Goal: Task Accomplishment & Management: Complete application form

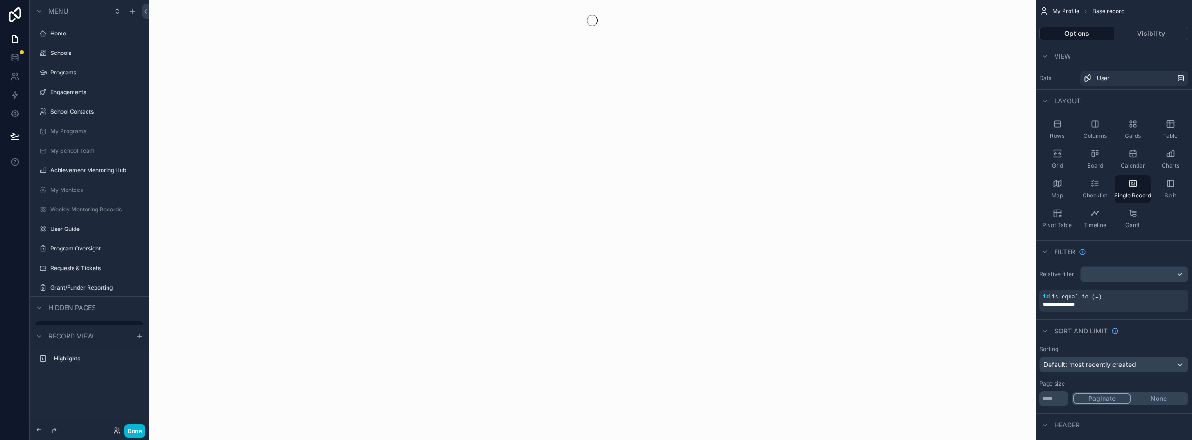
scroll to position [105, 0]
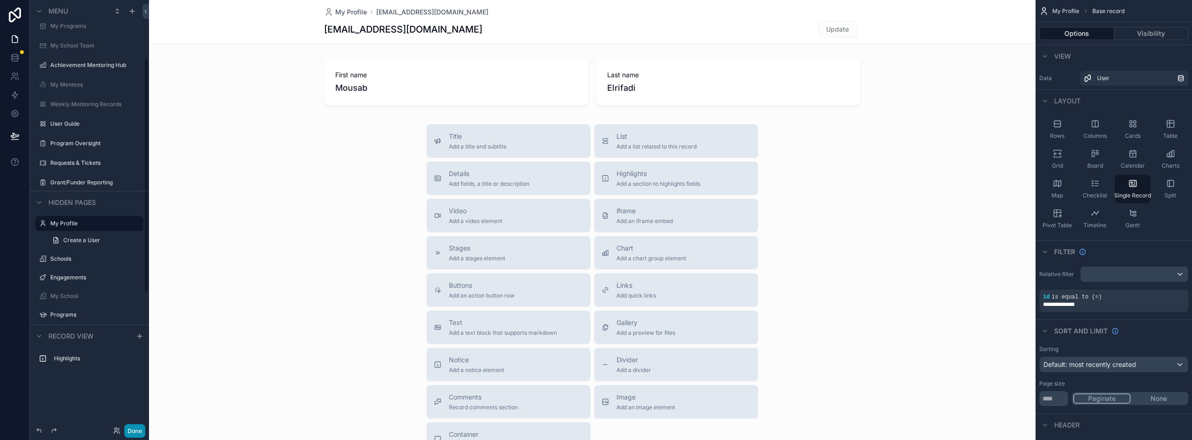
click at [136, 428] on button "Done" at bounding box center [134, 431] width 21 height 14
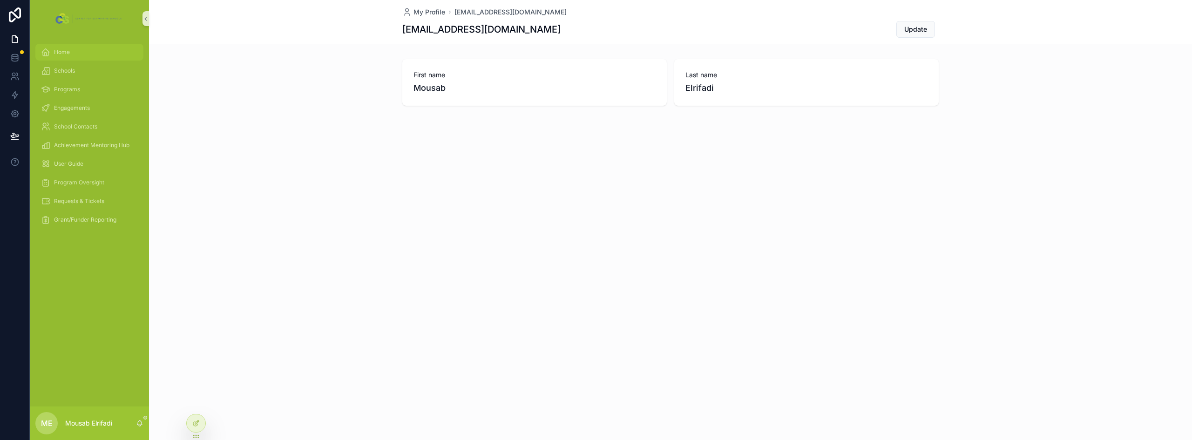
click at [67, 53] on span "Home" at bounding box center [62, 51] width 16 height 7
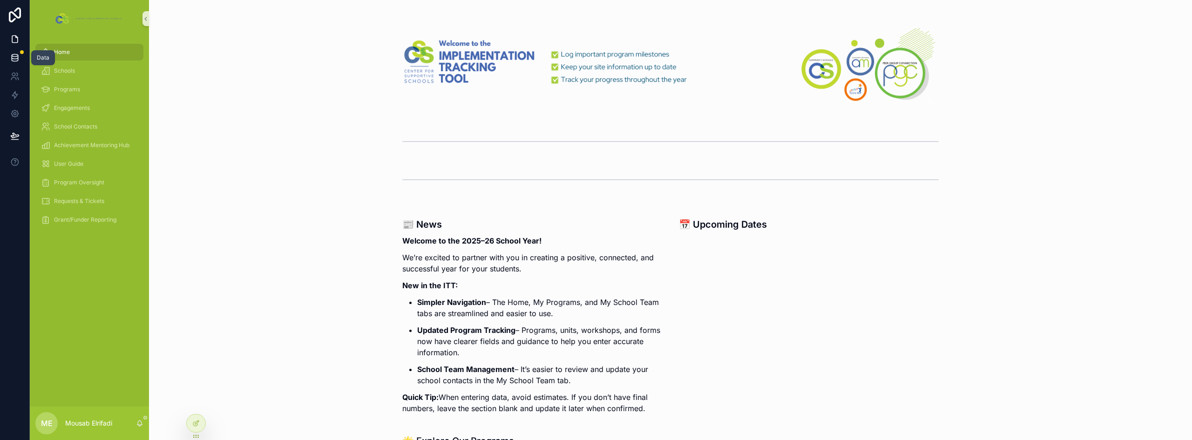
click at [14, 55] on icon at bounding box center [14, 57] width 9 height 9
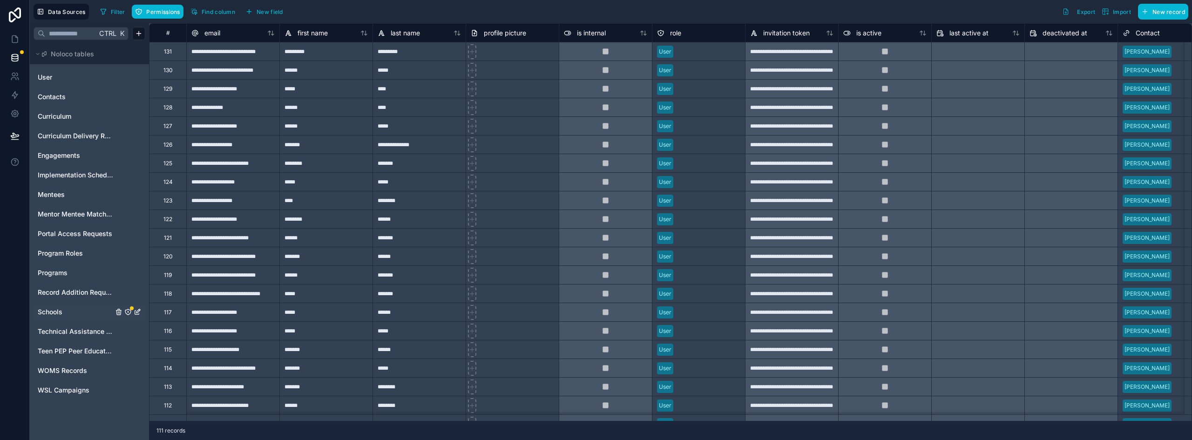
click at [128, 313] on icon "Schools" at bounding box center [127, 311] width 7 height 7
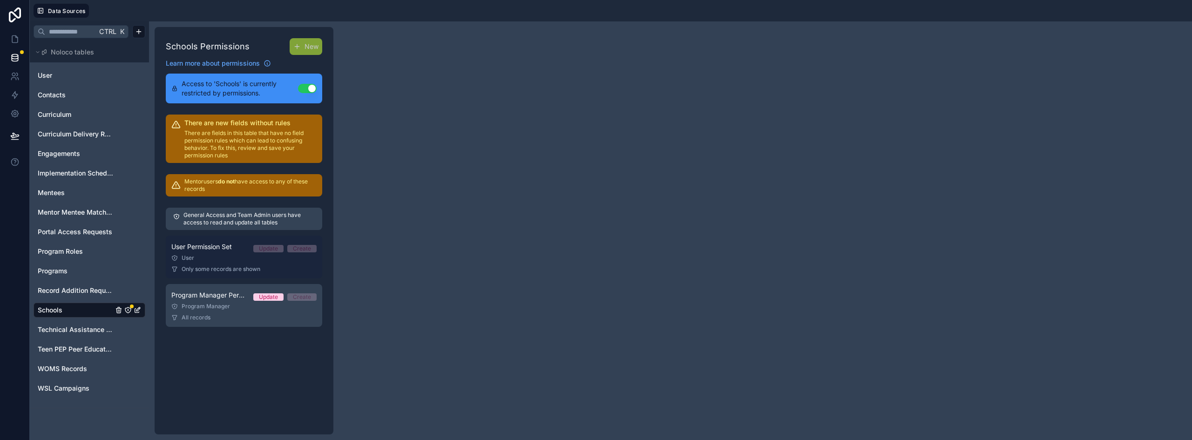
click at [219, 265] on span "Only some records are shown" at bounding box center [221, 268] width 79 height 7
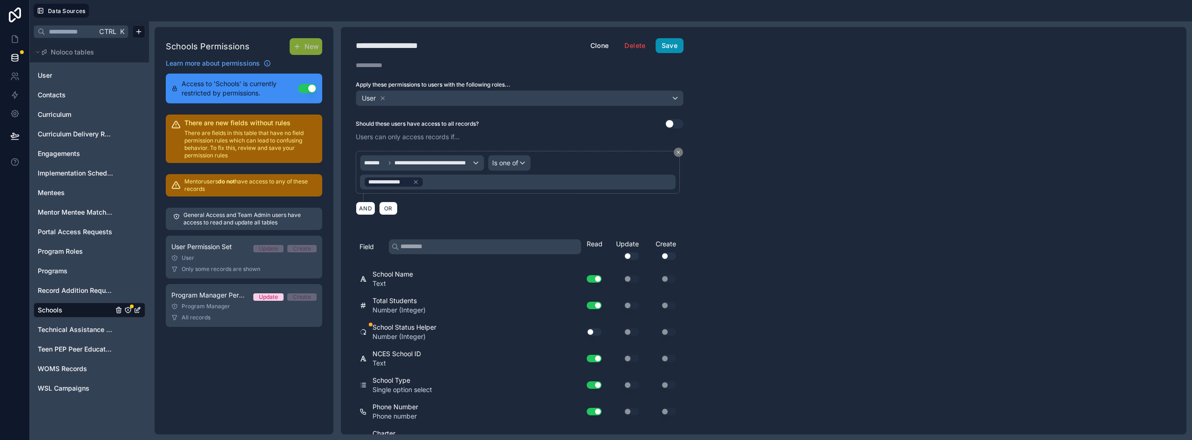
click at [666, 44] on button "Save" at bounding box center [670, 45] width 28 height 15
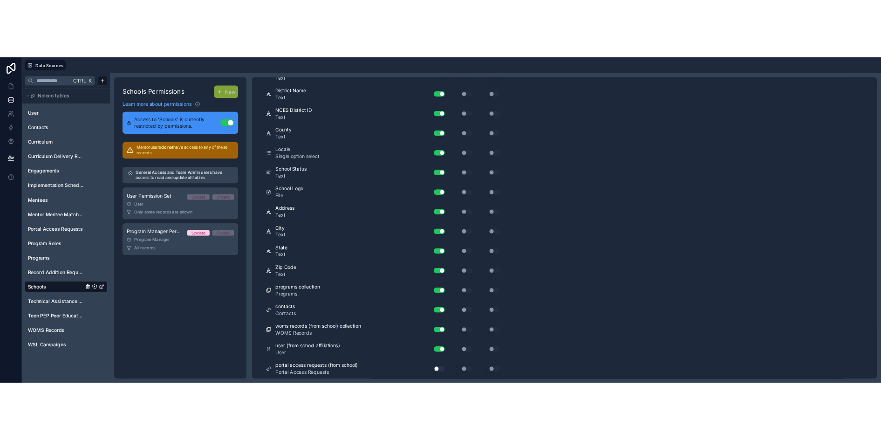
scroll to position [468, 0]
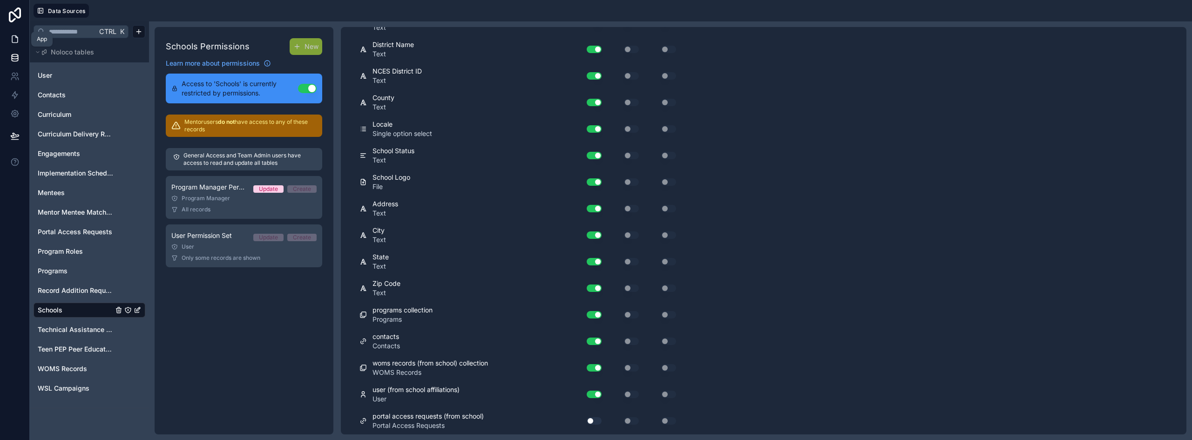
click at [13, 42] on icon at bounding box center [14, 38] width 9 height 9
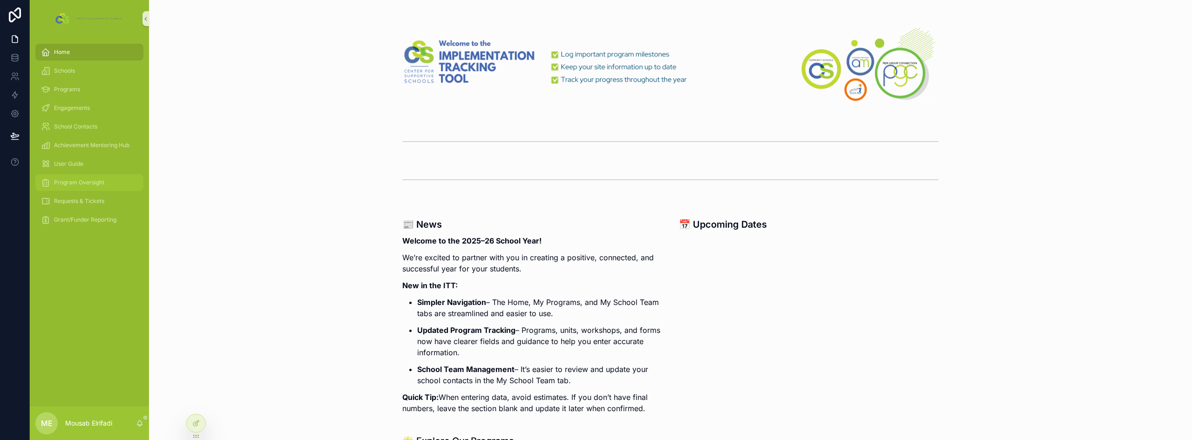
click at [74, 187] on div "Program Oversight" at bounding box center [89, 182] width 97 height 15
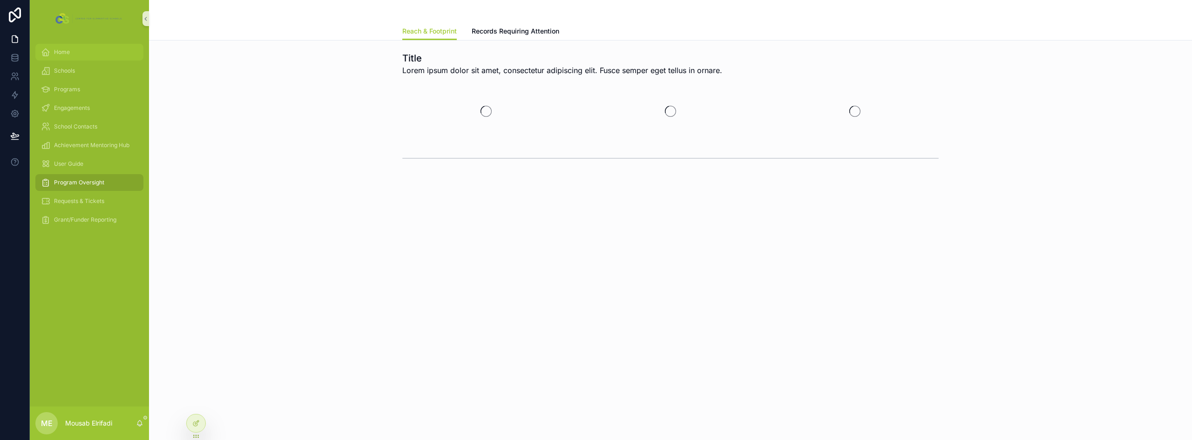
click at [62, 47] on div "Home" at bounding box center [89, 52] width 97 height 15
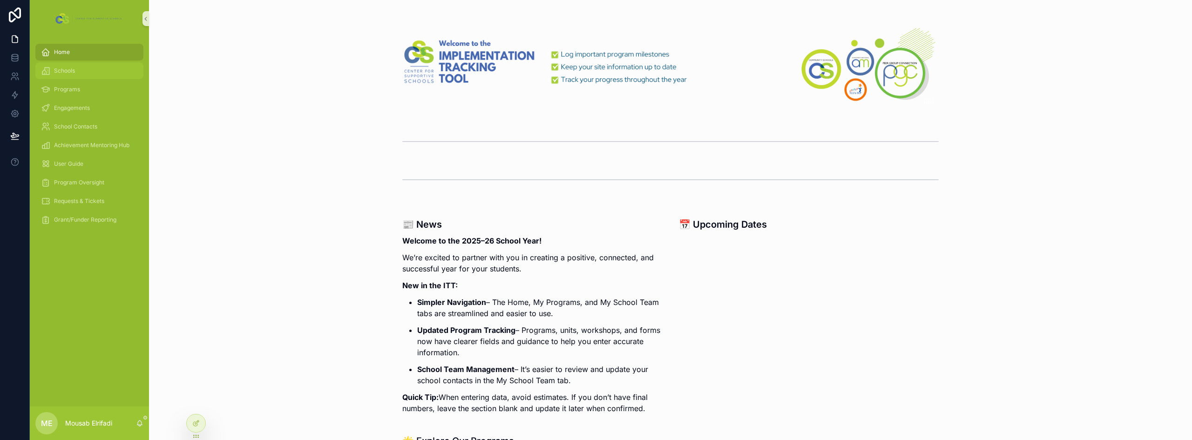
click at [69, 71] on span "Schools" at bounding box center [64, 70] width 21 height 7
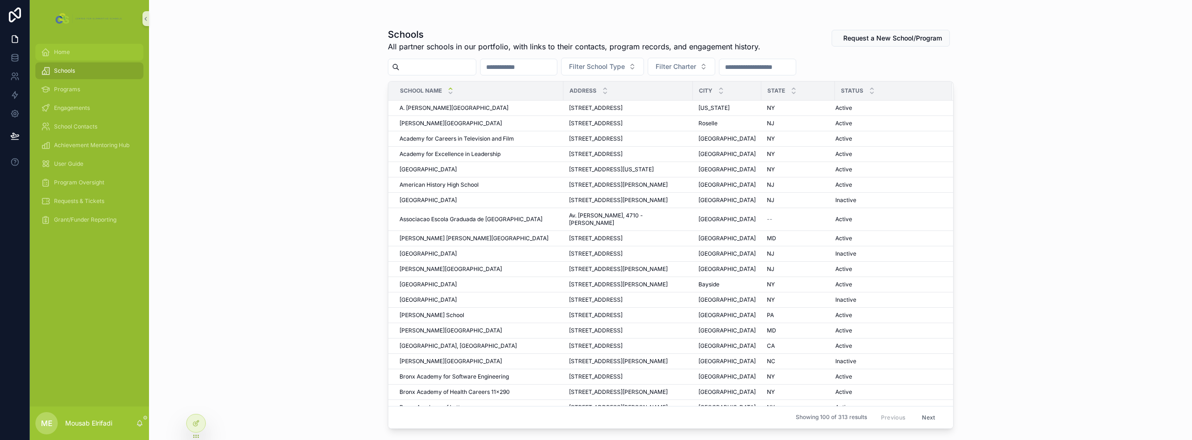
click at [63, 52] on span "Home" at bounding box center [62, 51] width 16 height 7
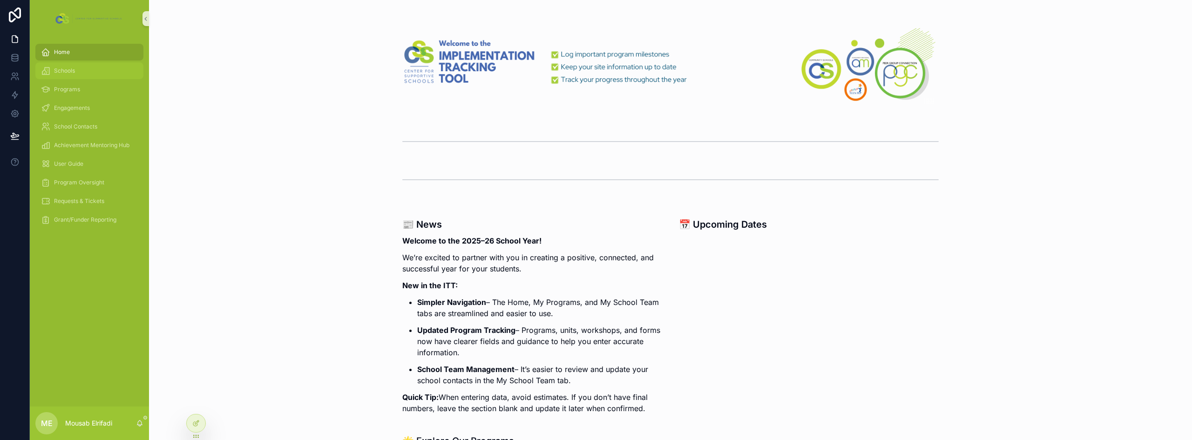
click at [75, 73] on span "Schools" at bounding box center [64, 70] width 21 height 7
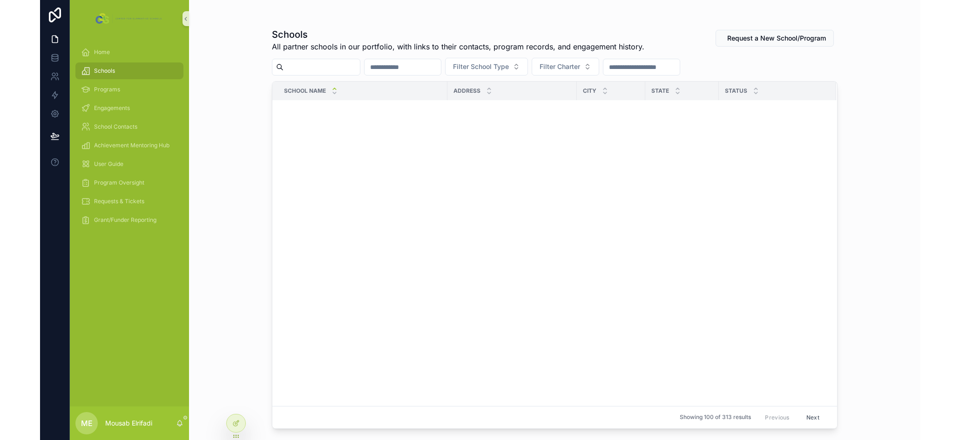
scroll to position [3, 0]
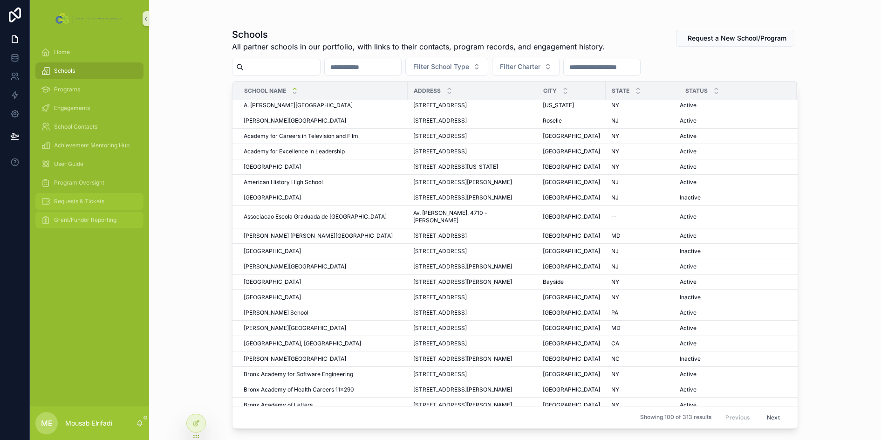
drag, startPoint x: 81, startPoint y: 218, endPoint x: 94, endPoint y: 207, distance: 17.2
click at [81, 218] on span "Grant/Funder Reporting" at bounding box center [85, 219] width 62 height 7
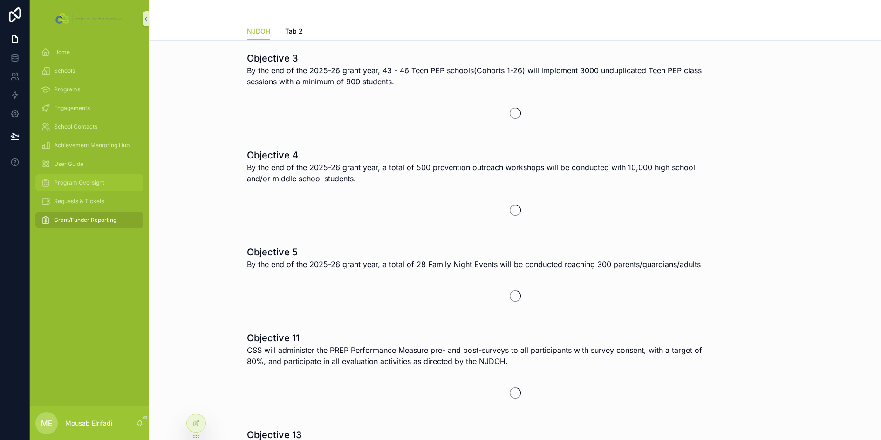
click at [78, 182] on span "Program Oversight" at bounding box center [79, 182] width 50 height 7
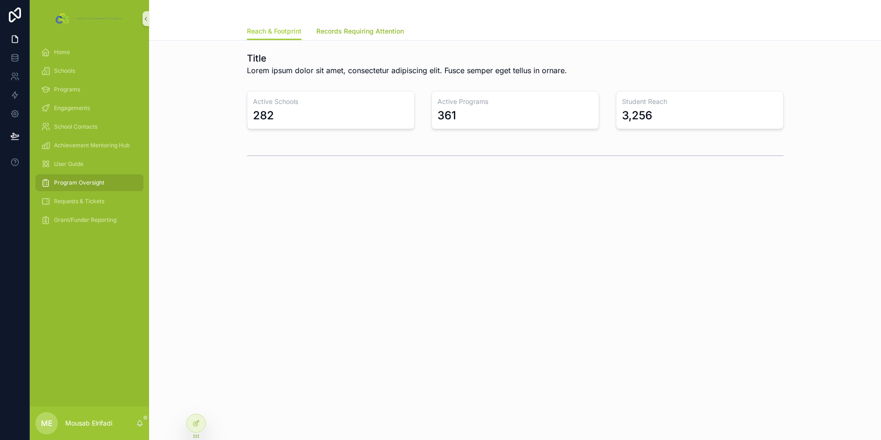
click at [352, 41] on div "Title Lorem ipsum dolor sit amet, consectetur adipiscing elit. Fusce semper ege…" at bounding box center [515, 136] width 732 height 190
click at [354, 33] on span "Records Requiring Attention" at bounding box center [360, 31] width 88 height 9
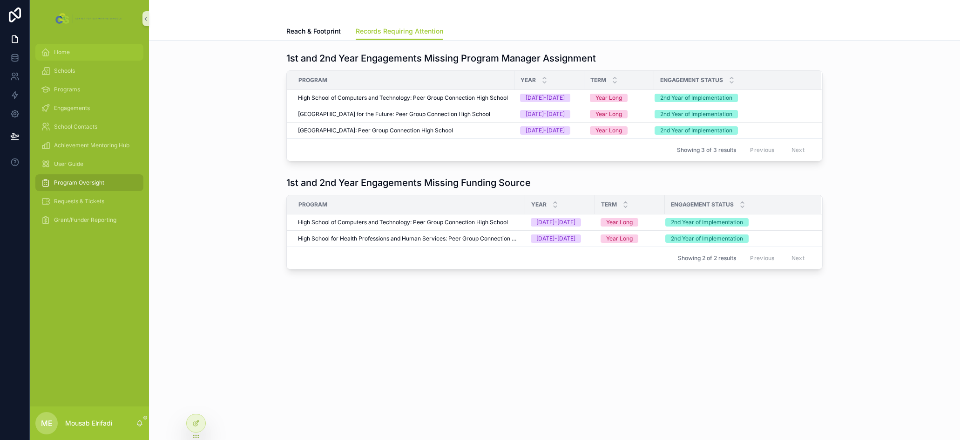
click at [77, 45] on div "Home" at bounding box center [89, 52] width 97 height 15
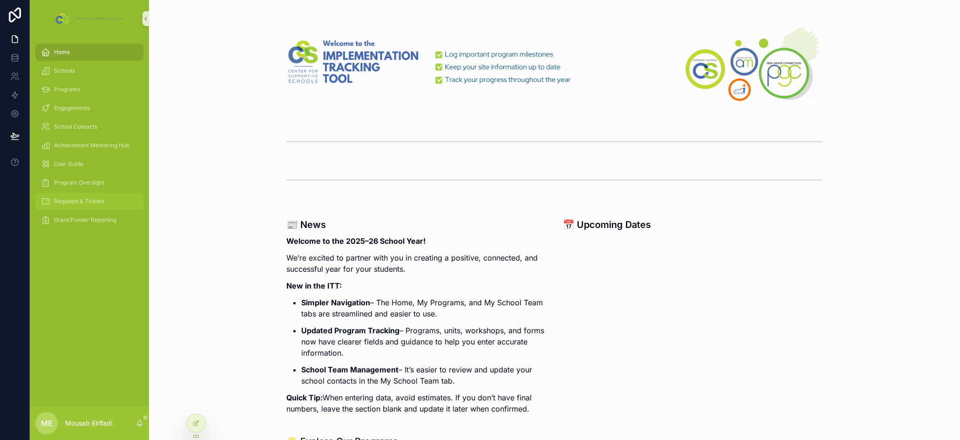
click at [84, 205] on div "Requests & Tickets" at bounding box center [89, 201] width 97 height 15
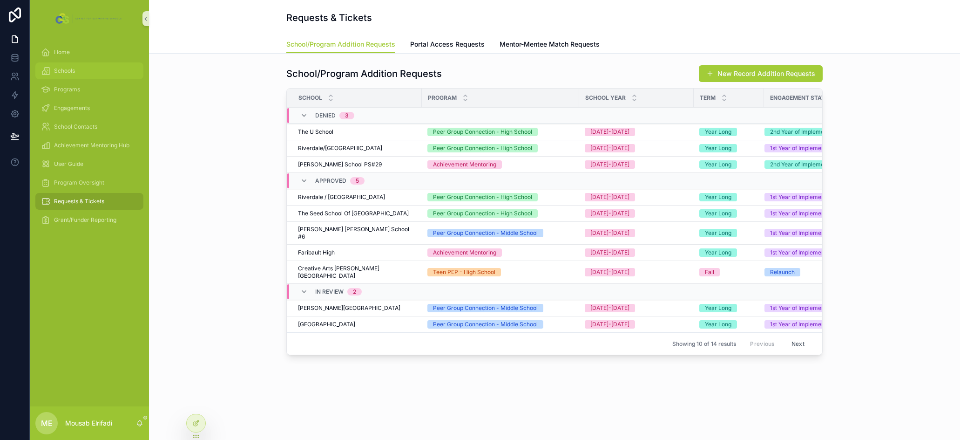
click at [72, 77] on div "Schools" at bounding box center [89, 70] width 97 height 15
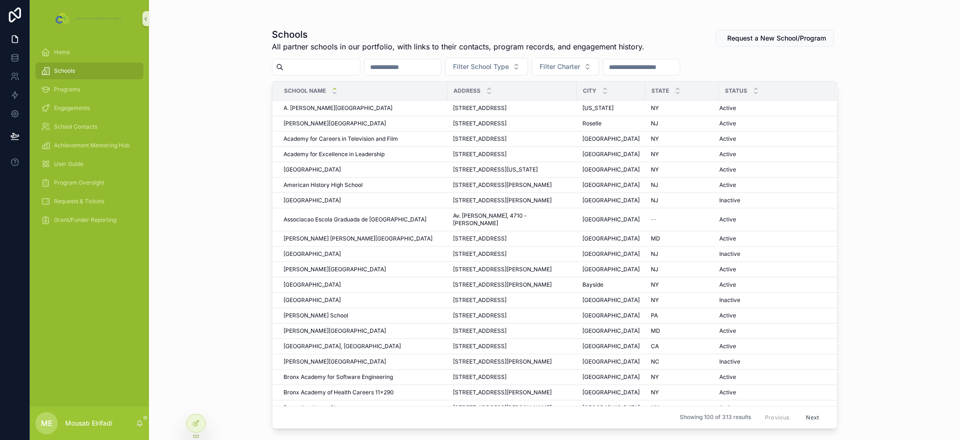
click at [310, 71] on input "scrollable content" at bounding box center [322, 67] width 76 height 13
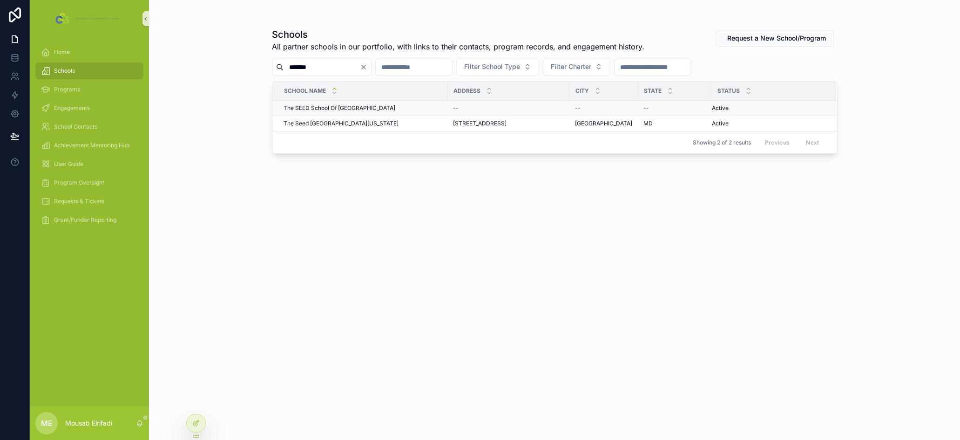
type input "*******"
click at [366, 108] on span "The SEED School Of [GEOGRAPHIC_DATA]" at bounding box center [340, 107] width 112 height 7
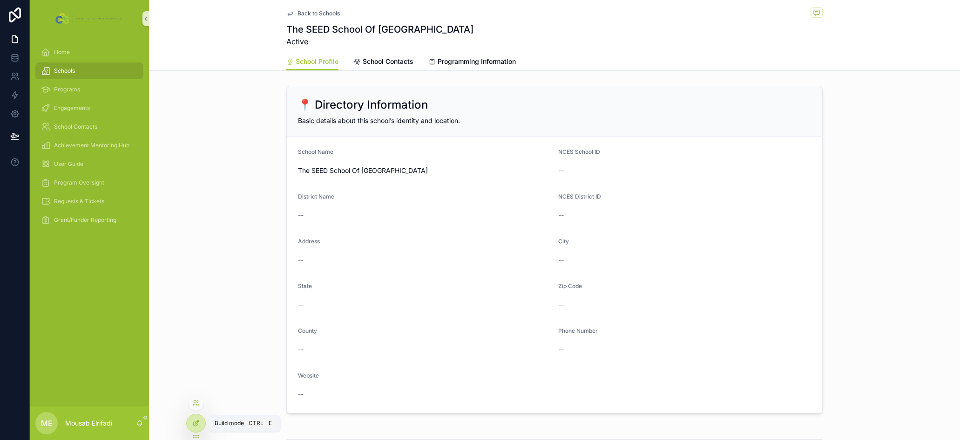
click at [196, 422] on icon at bounding box center [197, 422] width 4 height 4
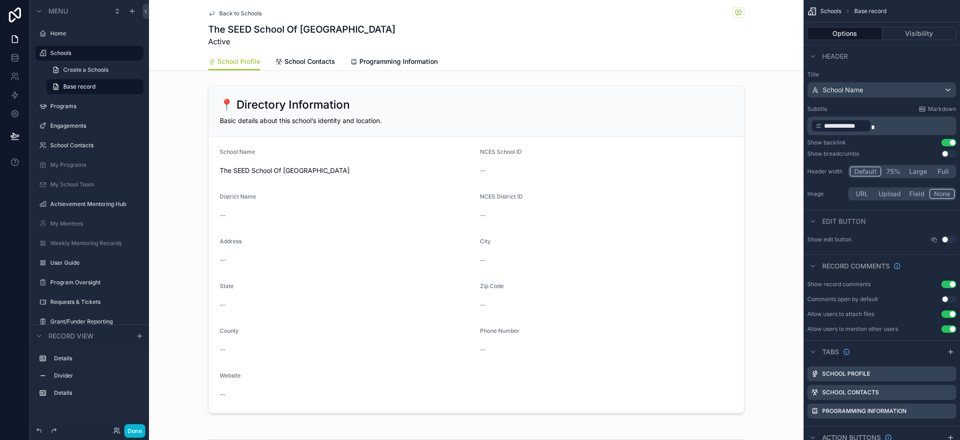
click at [950, 241] on button "Use setting" at bounding box center [949, 239] width 15 height 7
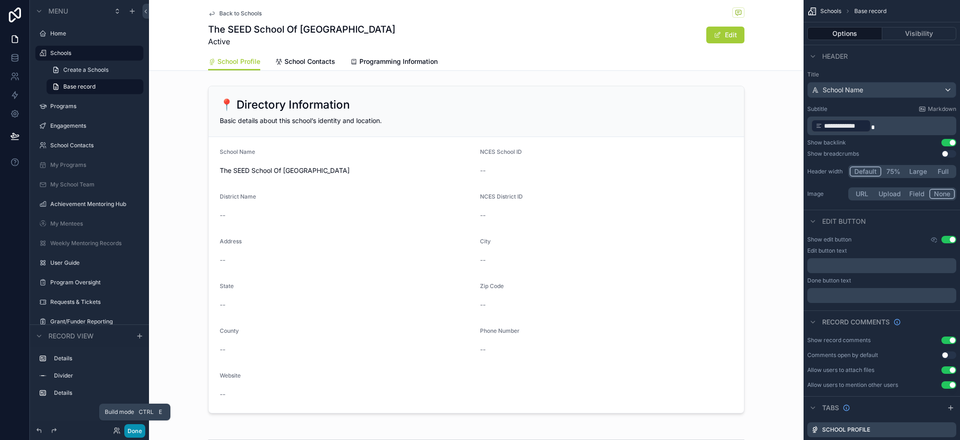
click at [136, 431] on button "Done" at bounding box center [134, 431] width 21 height 14
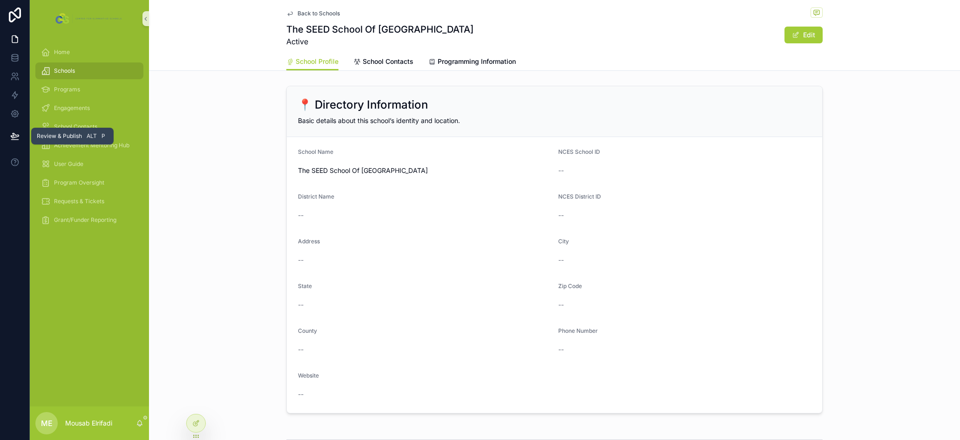
click at [17, 134] on icon at bounding box center [14, 135] width 9 height 9
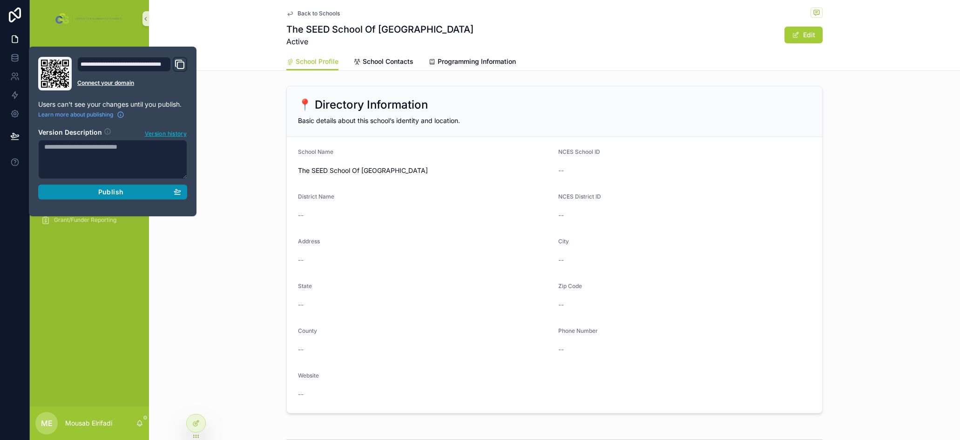
click at [75, 192] on div "Publish" at bounding box center [112, 192] width 137 height 8
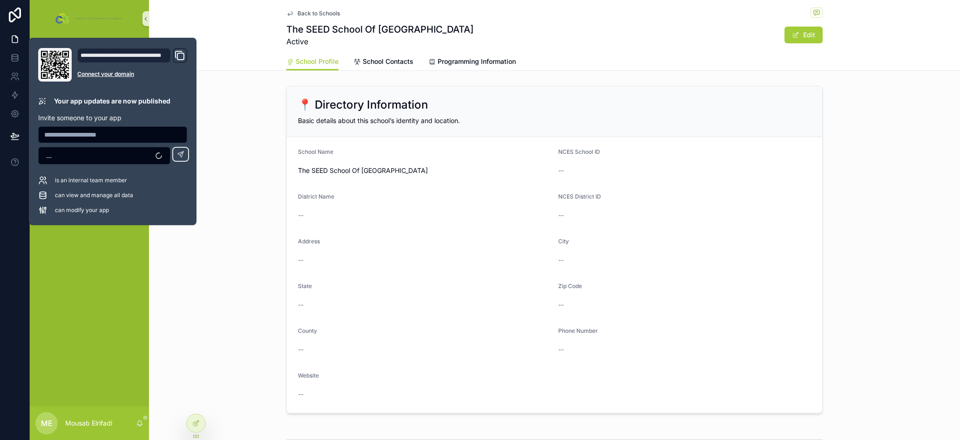
click at [233, 261] on div "📍 Directory Information Basic details about this school’s identity and location…" at bounding box center [554, 249] width 811 height 335
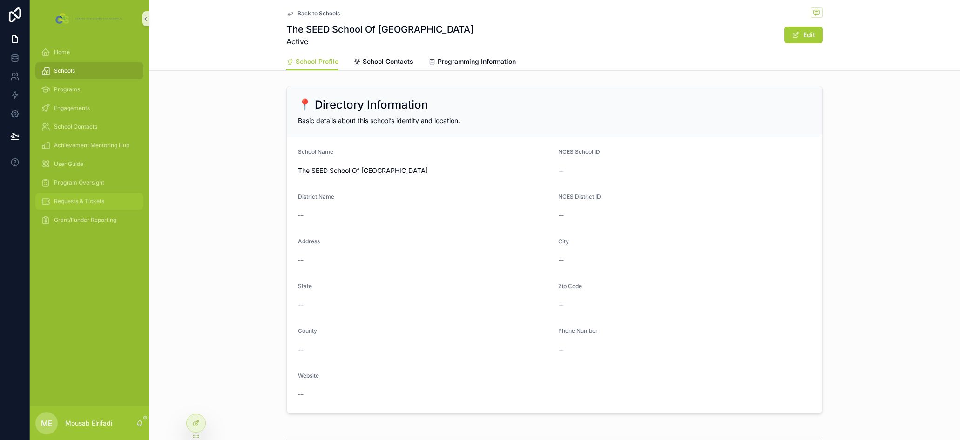
click at [84, 206] on div "Requests & Tickets" at bounding box center [89, 201] width 97 height 15
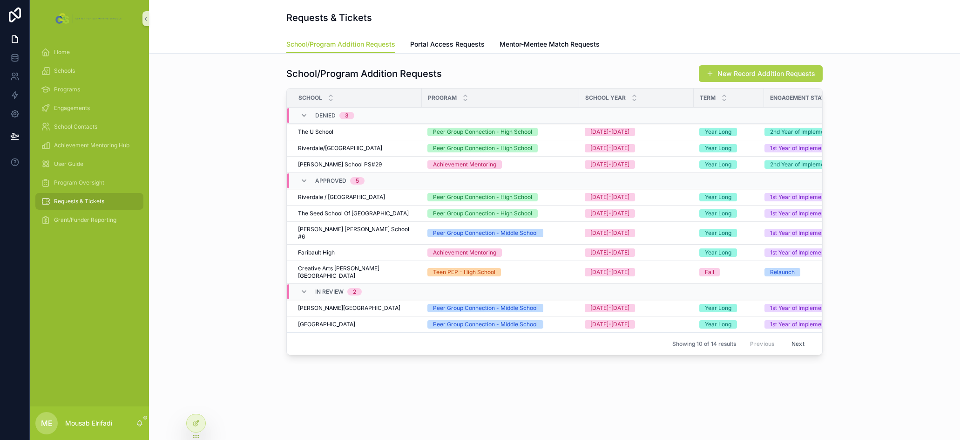
click at [760, 75] on button "New Record Addition Requests" at bounding box center [761, 73] width 124 height 17
click at [78, 73] on div "Schools" at bounding box center [89, 70] width 97 height 15
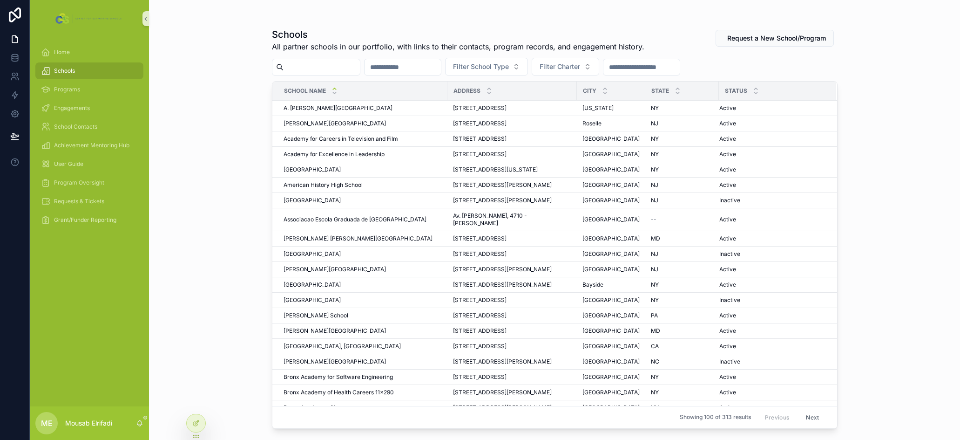
click at [297, 68] on input "scrollable content" at bounding box center [322, 67] width 76 height 13
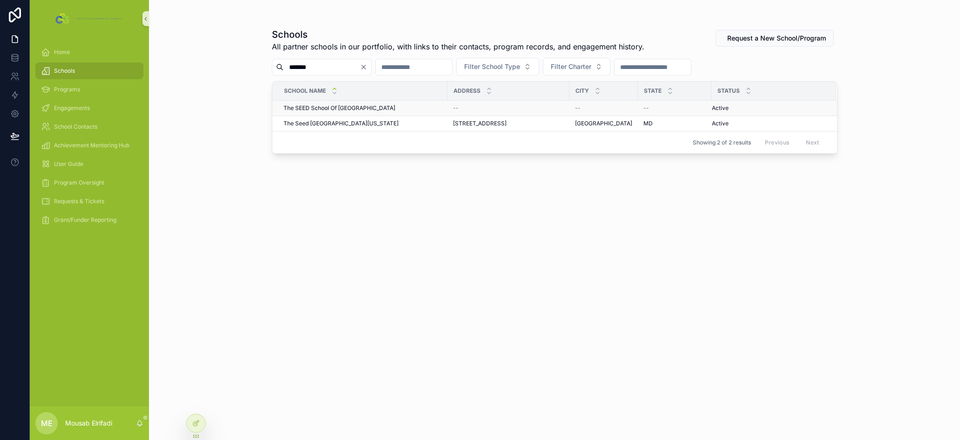
type input "*******"
click at [378, 108] on span "The SEED School Of [GEOGRAPHIC_DATA]" at bounding box center [340, 107] width 112 height 7
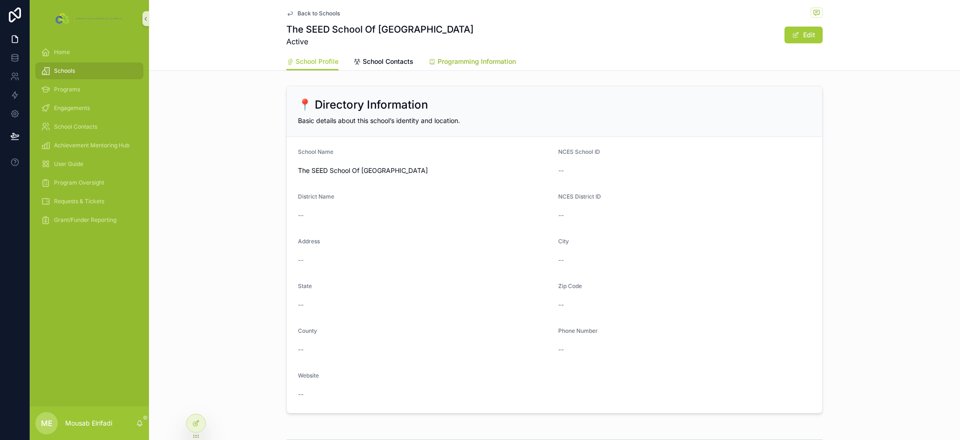
click at [480, 65] on span "Programming Information" at bounding box center [477, 61] width 78 height 9
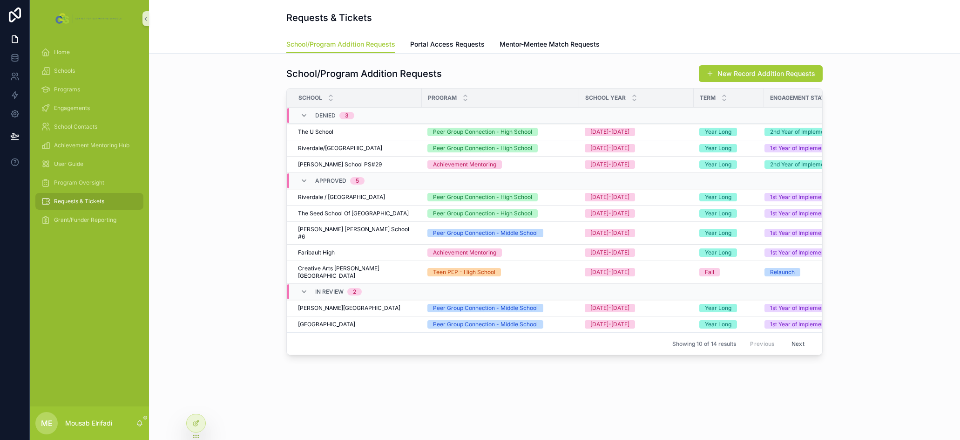
click at [219, 260] on div "School/Program Addition Requests New Record Addition Requests School Program Sc…" at bounding box center [554, 210] width 796 height 298
click at [95, 181] on span "Program Oversight" at bounding box center [79, 182] width 50 height 7
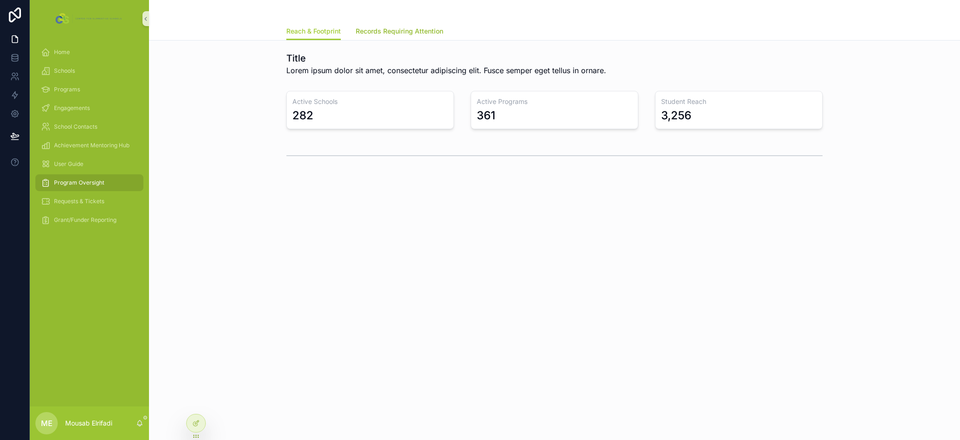
click at [406, 36] on link "Records Requiring Attention" at bounding box center [400, 32] width 88 height 19
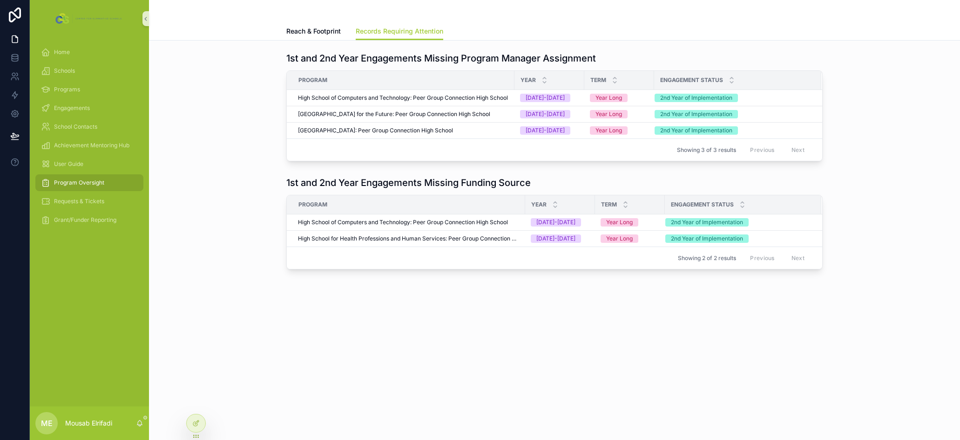
click at [204, 122] on div "1st and 2nd Year Engagements Missing Program Manager Assignment Program Year Te…" at bounding box center [554, 106] width 796 height 117
click at [86, 211] on div "Grant/Funder Reporting" at bounding box center [89, 219] width 119 height 19
click at [88, 198] on span "Requests & Tickets" at bounding box center [79, 200] width 50 height 7
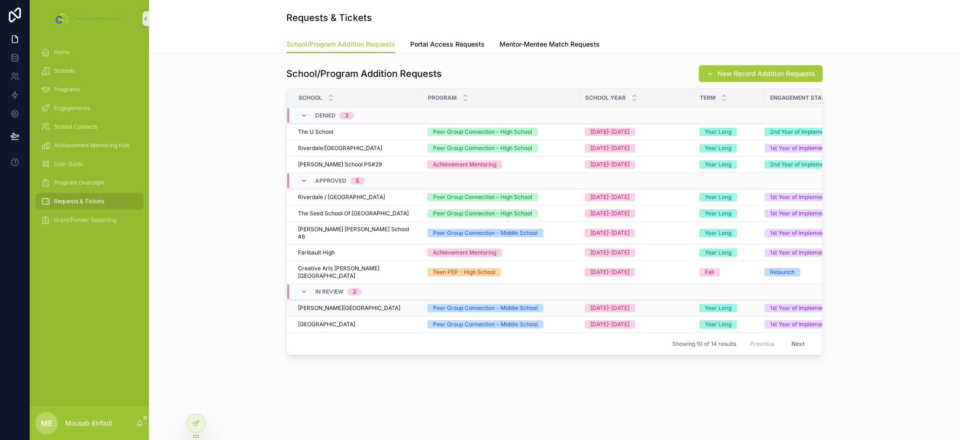
click at [347, 304] on span "[PERSON_NAME][GEOGRAPHIC_DATA]" at bounding box center [349, 307] width 102 height 7
click at [351, 320] on span "[GEOGRAPHIC_DATA]" at bounding box center [326, 323] width 57 height 7
click at [224, 274] on div "School/Program Addition Requests New Record Addition Requests School Program Sc…" at bounding box center [554, 210] width 796 height 298
click at [239, 245] on div "School/Program Addition Requests New Record Addition Requests School Program Sc…" at bounding box center [554, 210] width 796 height 298
click at [262, 263] on div "School/Program Addition Requests New Record Addition Requests School Program Sc…" at bounding box center [554, 210] width 796 height 298
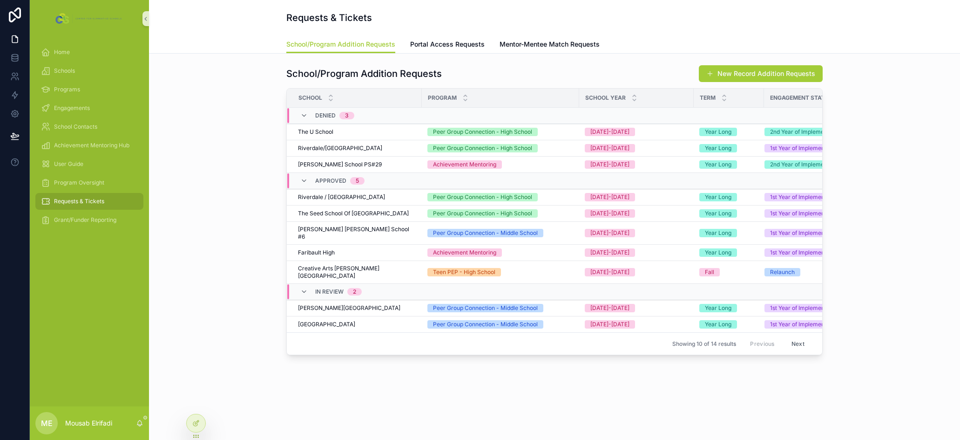
click at [238, 228] on div "School/Program Addition Requests New Record Addition Requests School Program Sc…" at bounding box center [554, 210] width 796 height 298
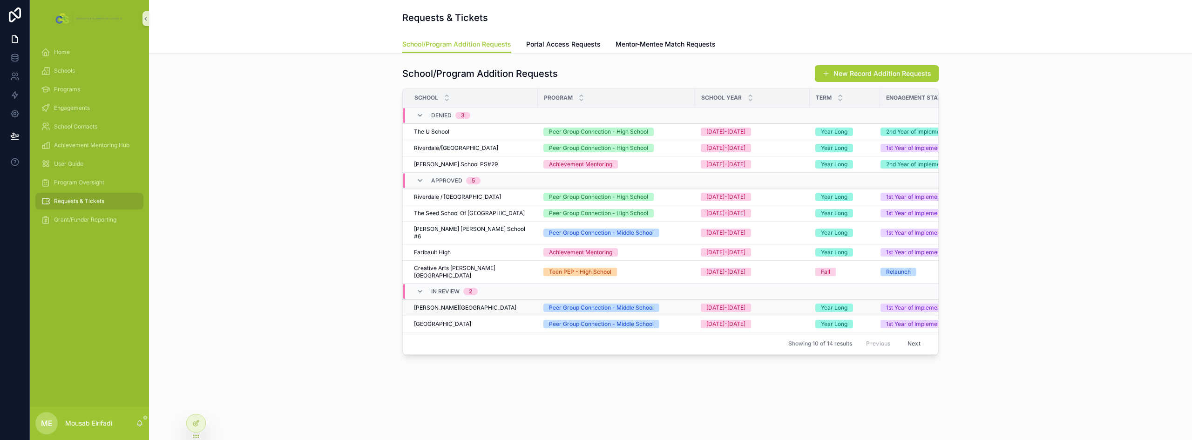
click at [439, 304] on span "[PERSON_NAME][GEOGRAPHIC_DATA]" at bounding box center [465, 307] width 102 height 7
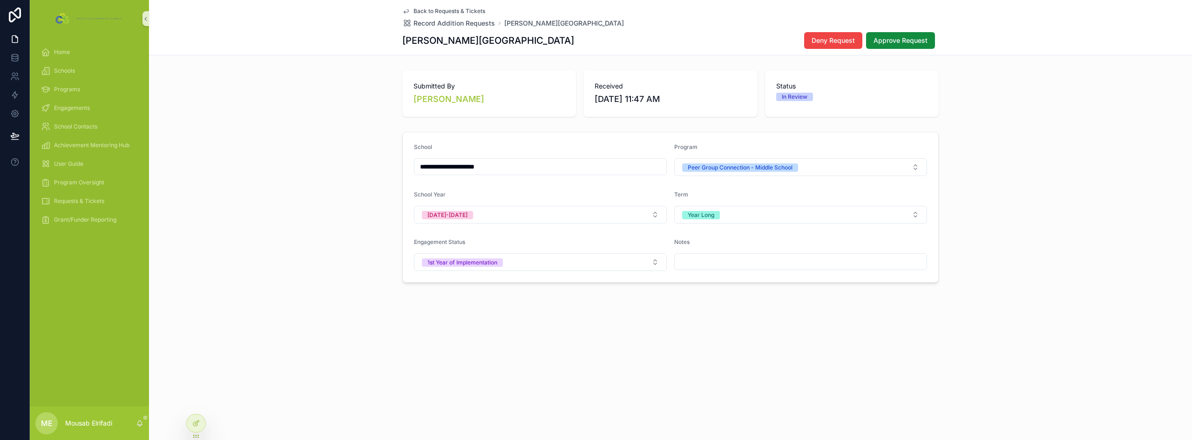
click at [461, 41] on h1 "[PERSON_NAME][GEOGRAPHIC_DATA]" at bounding box center [488, 40] width 172 height 13
copy h1 "[PERSON_NAME][GEOGRAPHIC_DATA]"
click at [338, 127] on div "**********" at bounding box center [670, 177] width 1043 height 220
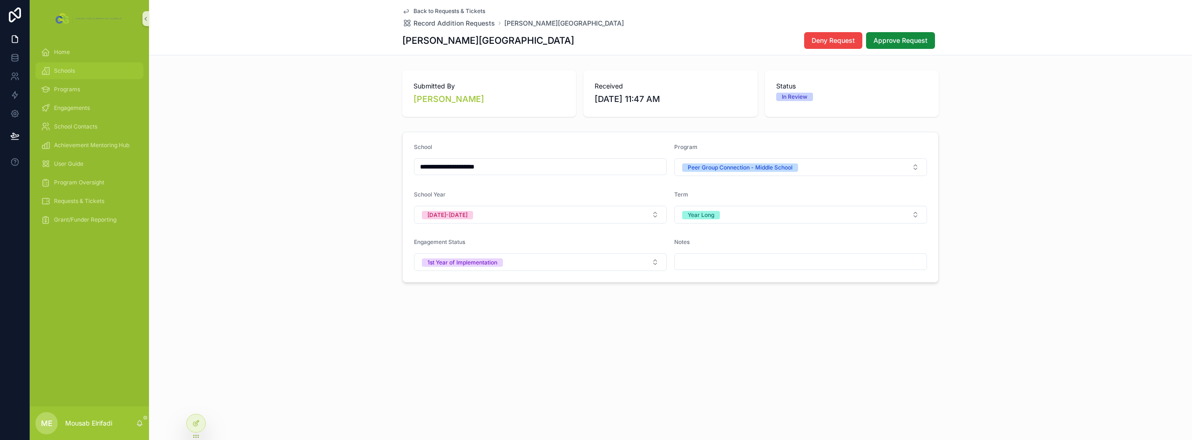
click at [65, 72] on span "Schools" at bounding box center [64, 70] width 21 height 7
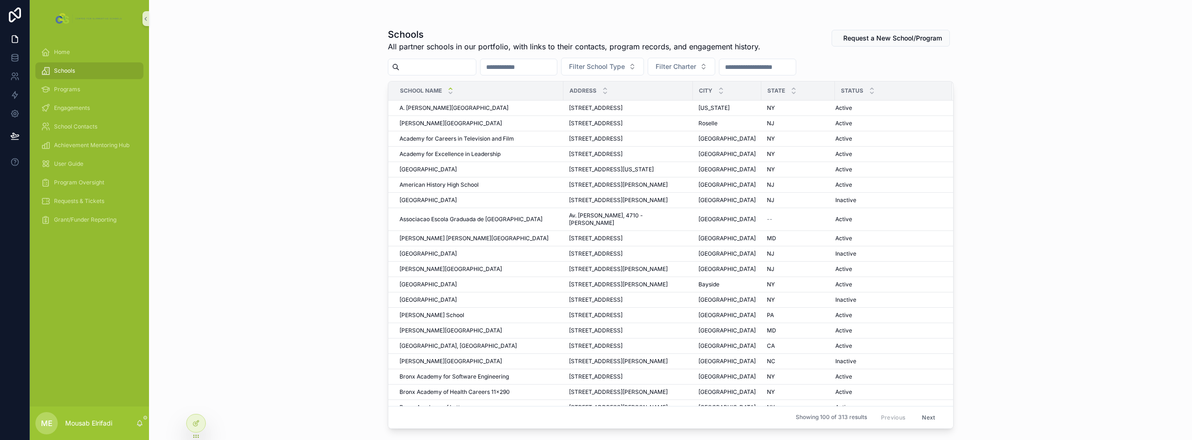
click at [437, 65] on input "scrollable content" at bounding box center [438, 67] width 76 height 13
paste input "**********"
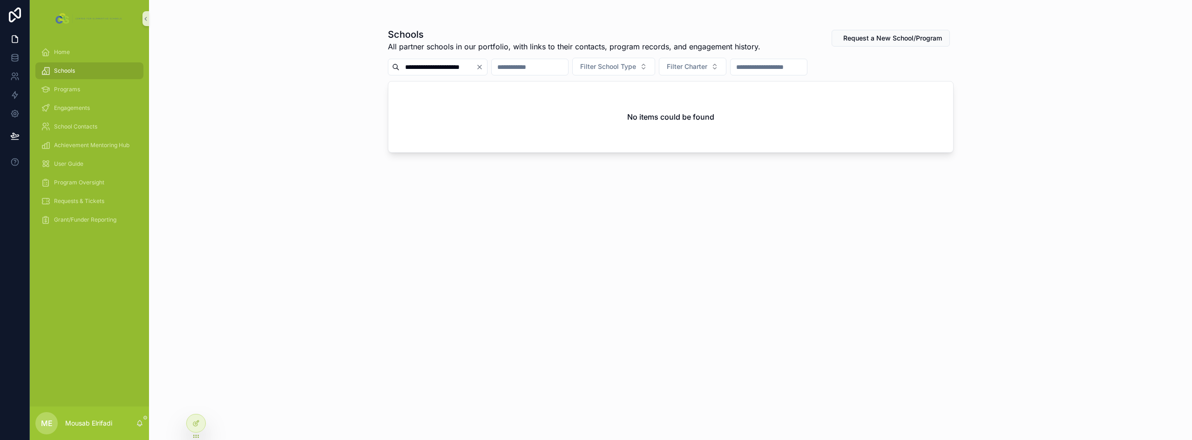
drag, startPoint x: 420, startPoint y: 67, endPoint x: 394, endPoint y: 64, distance: 26.2
click at [394, 64] on div "**********" at bounding box center [438, 67] width 100 height 17
drag, startPoint x: 471, startPoint y: 68, endPoint x: 418, endPoint y: 64, distance: 52.7
click at [418, 64] on input "**********" at bounding box center [438, 67] width 76 height 13
type input "****"
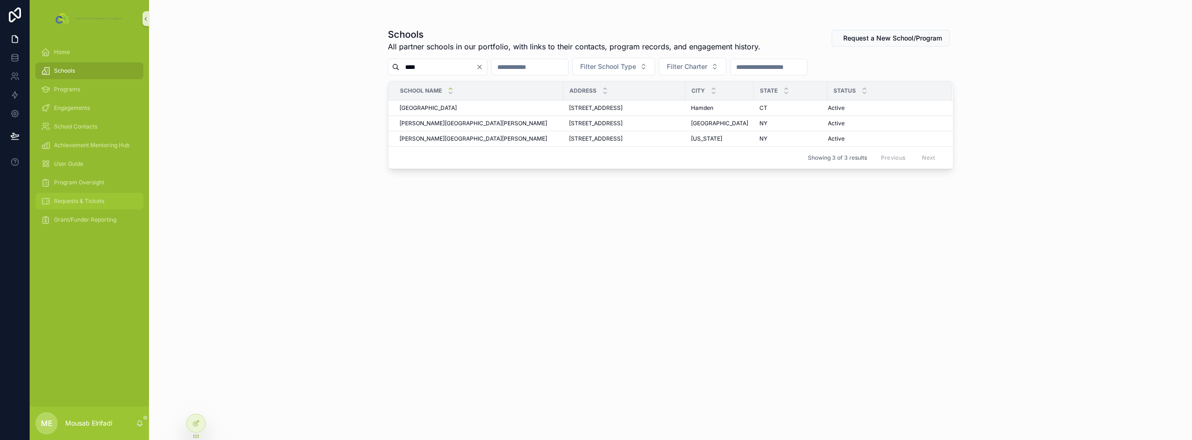
click at [84, 200] on span "Requests & Tickets" at bounding box center [79, 200] width 50 height 7
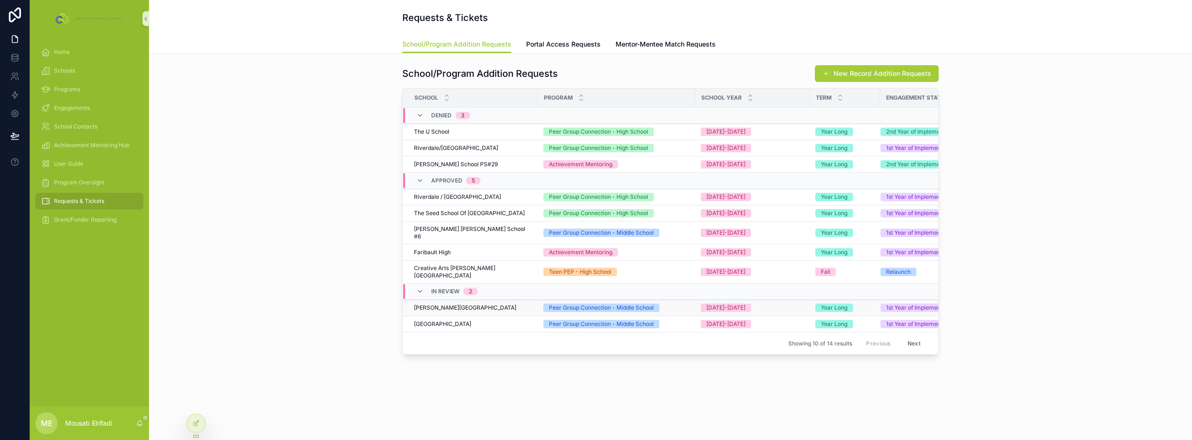
click at [496, 304] on div "[PERSON_NAME][GEOGRAPHIC_DATA] [PERSON_NAME][GEOGRAPHIC_DATA]" at bounding box center [473, 307] width 118 height 7
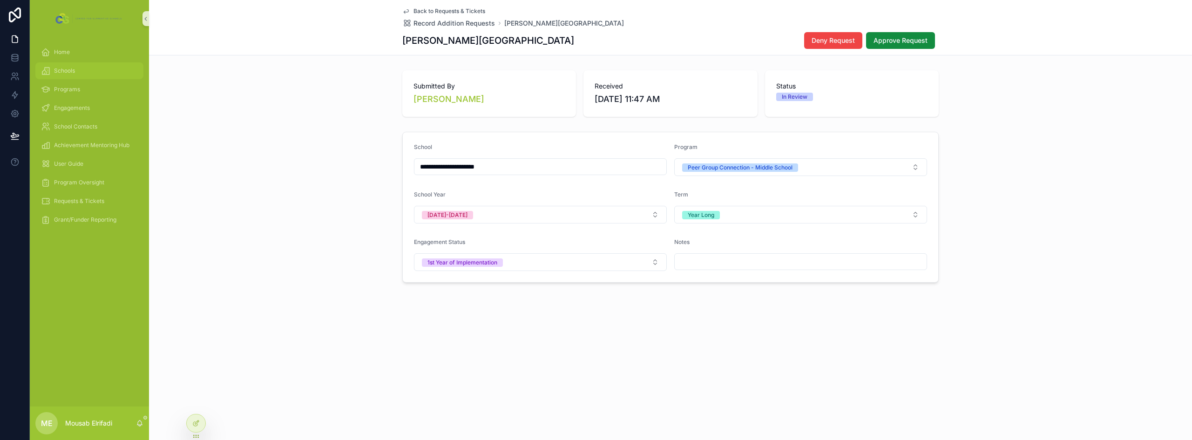
click at [66, 72] on span "Schools" at bounding box center [64, 70] width 21 height 7
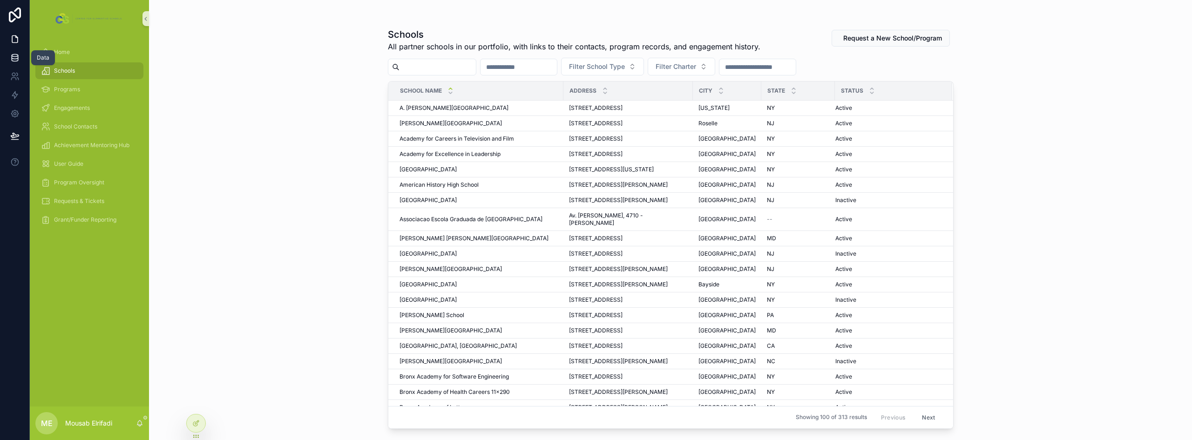
click at [14, 57] on icon at bounding box center [14, 57] width 9 height 9
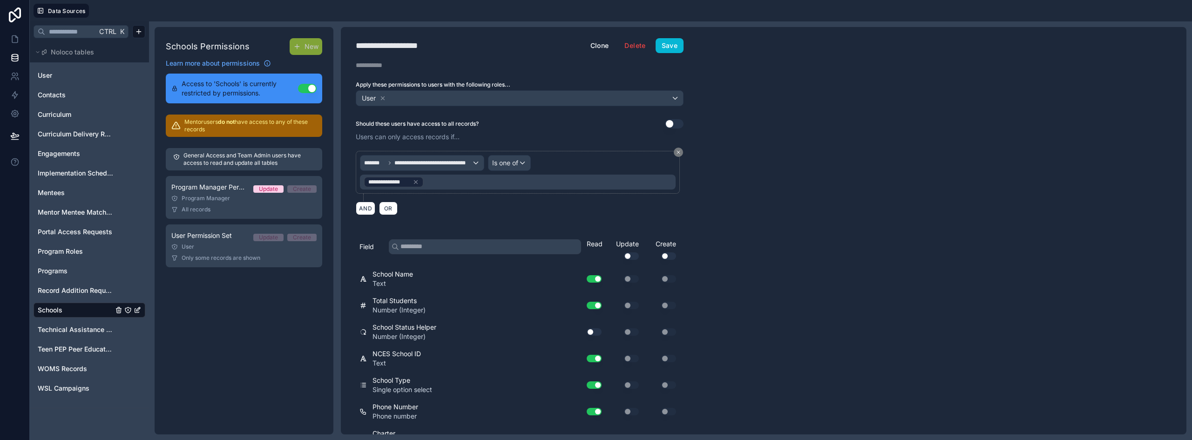
click at [65, 309] on link "Schools" at bounding box center [75, 309] width 75 height 9
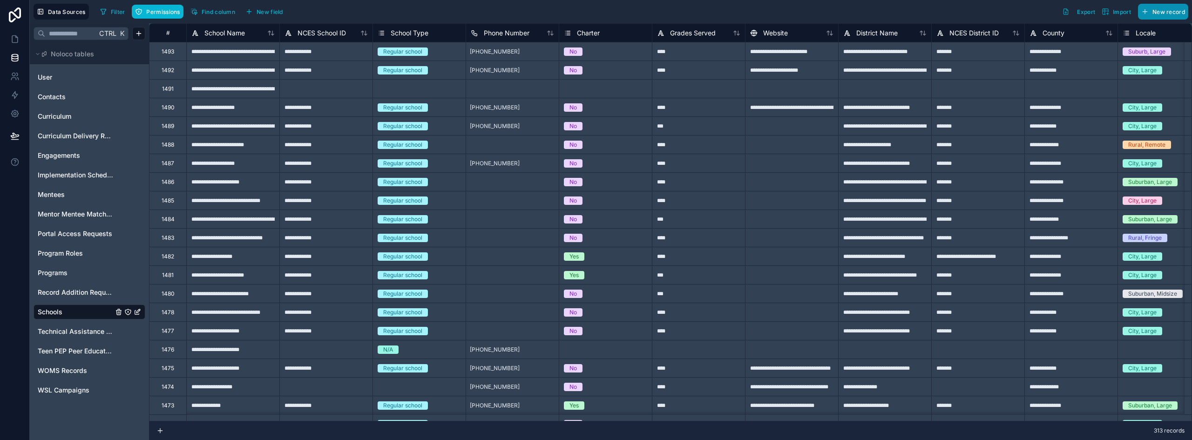
click at [1167, 10] on span "New record" at bounding box center [1168, 11] width 33 height 7
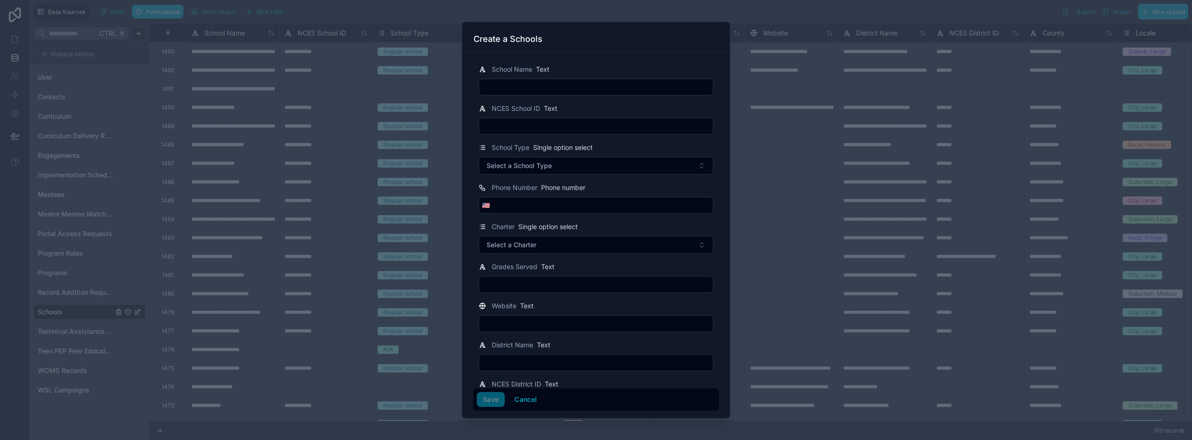
click at [511, 90] on input "text" at bounding box center [596, 87] width 234 height 13
paste input "**********"
type input "**********"
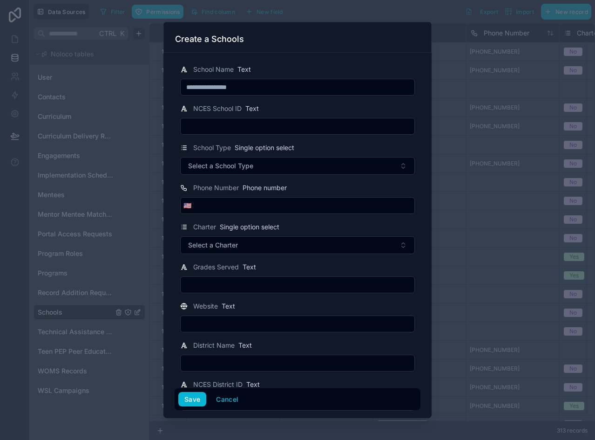
click at [262, 125] on input "text" at bounding box center [298, 126] width 234 height 13
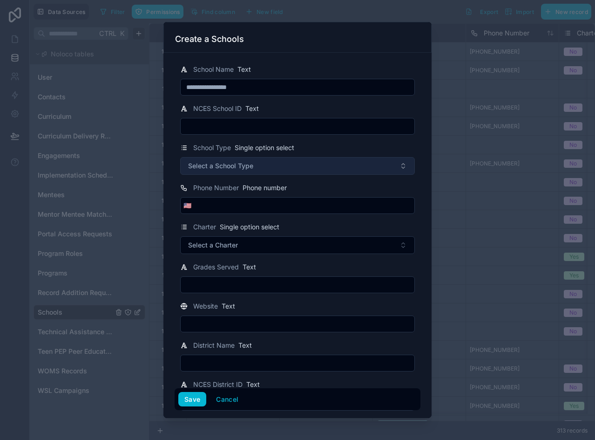
paste input "**********"
type input "**********"
click at [301, 169] on button "Select a School Type" at bounding box center [297, 166] width 235 height 18
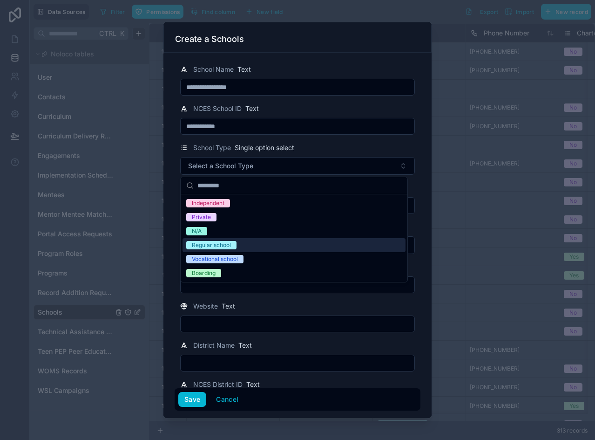
click at [235, 247] on span "Regular school" at bounding box center [211, 245] width 50 height 8
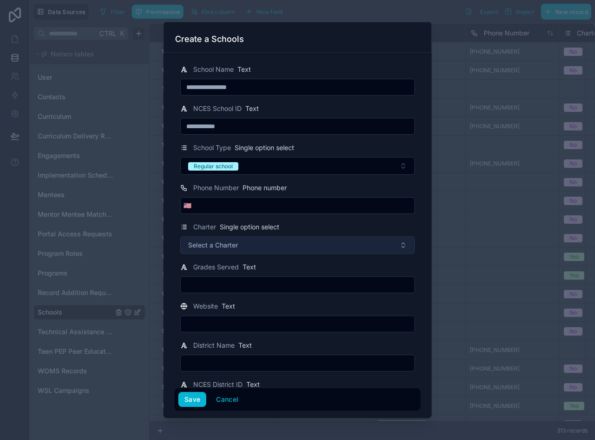
click at [231, 249] on span "Select a Charter" at bounding box center [213, 244] width 50 height 9
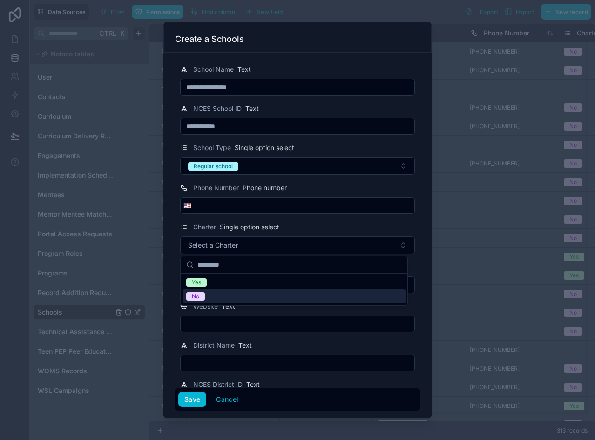
click at [222, 293] on div "No" at bounding box center [294, 296] width 223 height 14
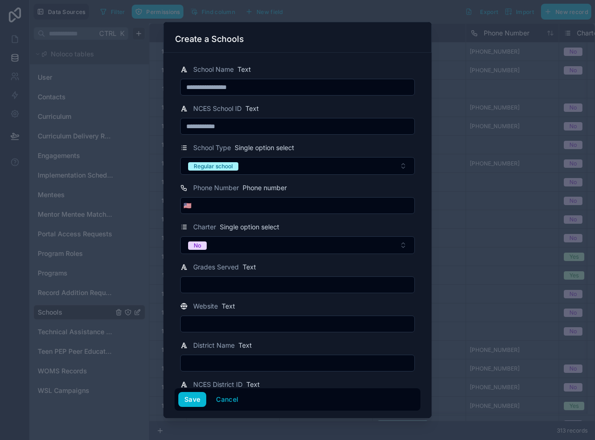
drag, startPoint x: 195, startPoint y: 208, endPoint x: 210, endPoint y: 205, distance: 15.3
click at [195, 208] on input "tel" at bounding box center [304, 205] width 220 height 13
paste input "**********"
type input "**********"
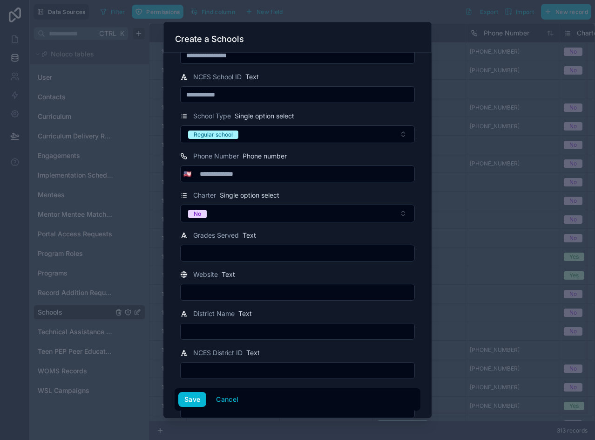
scroll to position [47, 0]
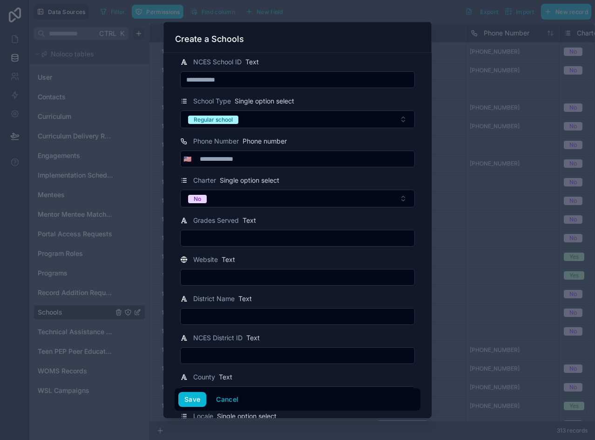
click at [232, 239] on input "text" at bounding box center [298, 237] width 234 height 13
type input "***"
click at [231, 272] on input "text" at bounding box center [298, 277] width 234 height 13
click at [229, 316] on input "text" at bounding box center [298, 316] width 234 height 13
click at [231, 278] on input "text" at bounding box center [298, 277] width 234 height 13
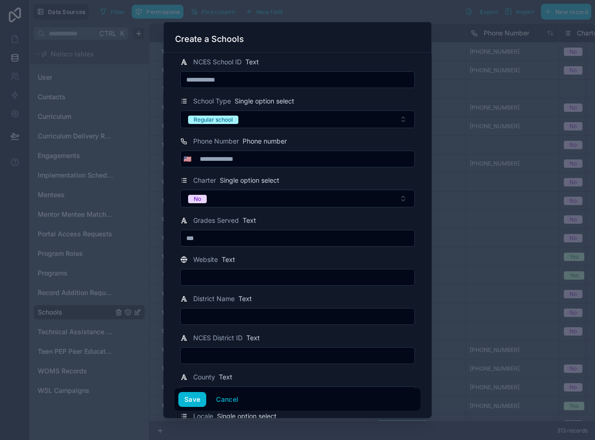
click at [217, 315] on input "text" at bounding box center [298, 316] width 234 height 13
paste input "**********"
type input "**********"
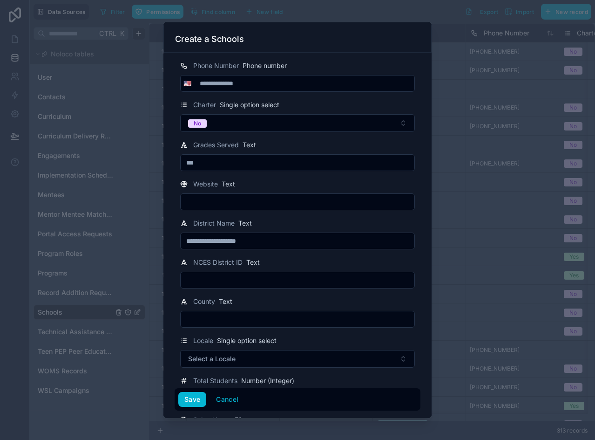
scroll to position [140, 0]
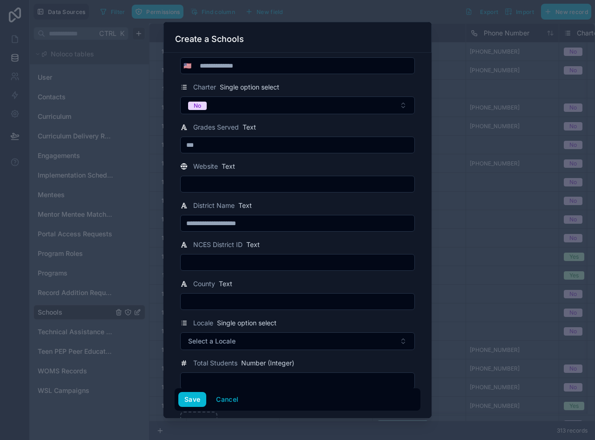
click at [204, 264] on input "text" at bounding box center [298, 262] width 234 height 13
paste input "*******"
type input "*******"
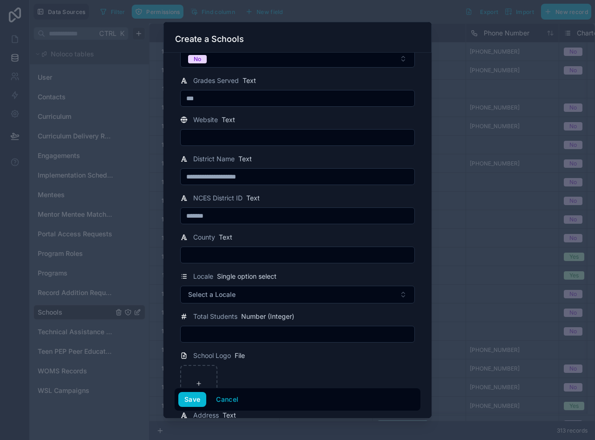
click at [225, 257] on input "text" at bounding box center [298, 254] width 234 height 13
paste input "**********"
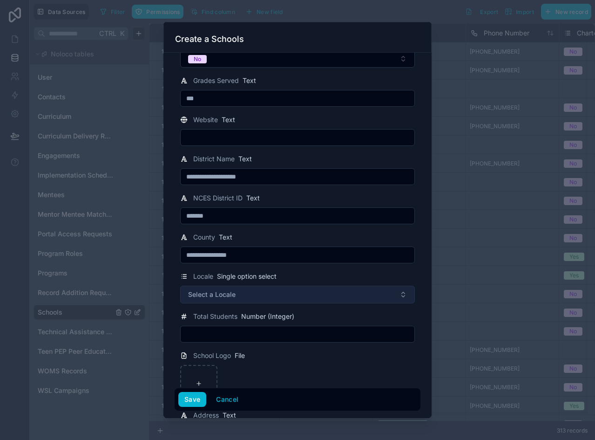
type input "**********"
click at [219, 291] on span "Select a Locale" at bounding box center [211, 294] width 47 height 9
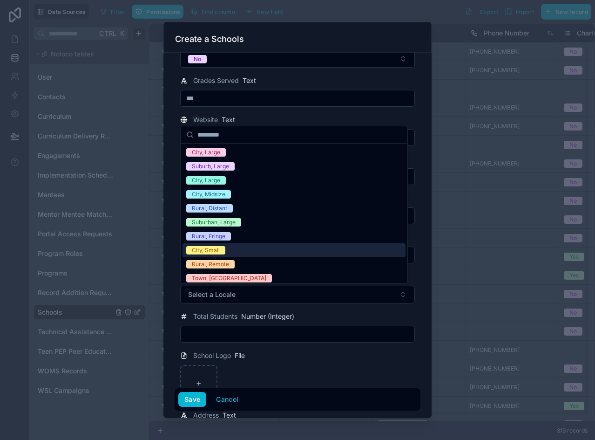
click at [261, 248] on div "City, Small" at bounding box center [294, 250] width 223 height 14
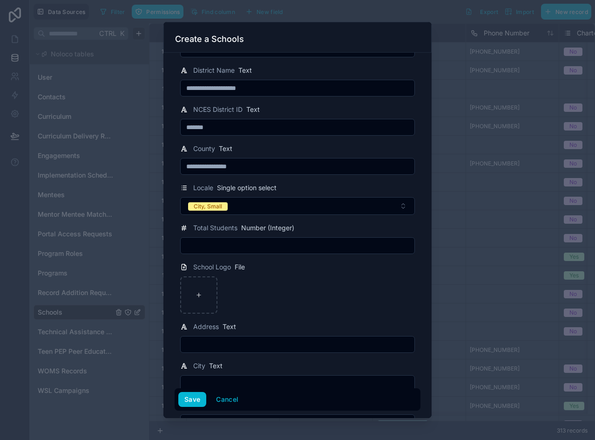
scroll to position [279, 0]
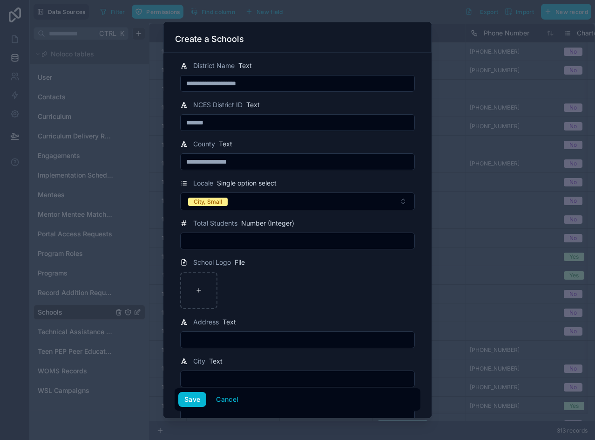
click at [222, 239] on input "text" at bounding box center [298, 240] width 234 height 13
paste input "***"
type input "***"
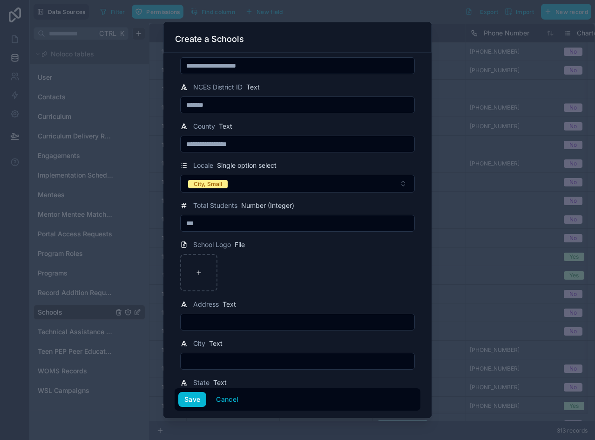
scroll to position [326, 0]
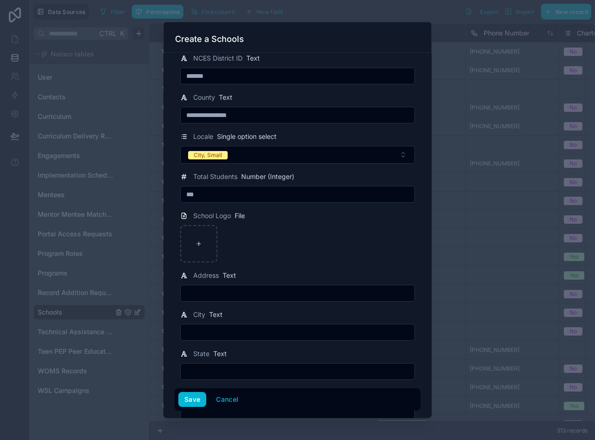
click at [209, 293] on input "text" at bounding box center [298, 292] width 234 height 13
paste input "**********"
type input "**********"
click at [222, 337] on input "text" at bounding box center [298, 331] width 234 height 13
paste input "**********"
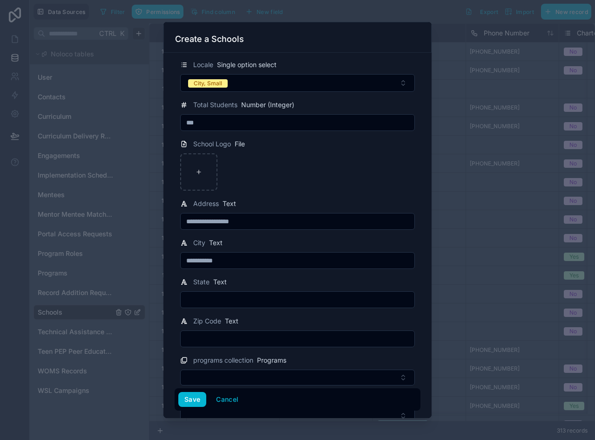
scroll to position [419, 0]
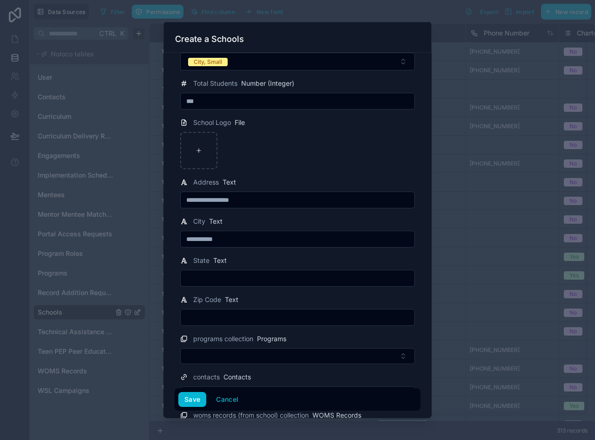
type input "**********"
click at [227, 276] on input "text" at bounding box center [298, 277] width 234 height 13
type input "**"
click at [207, 315] on input "text" at bounding box center [298, 317] width 234 height 13
paste input "*****"
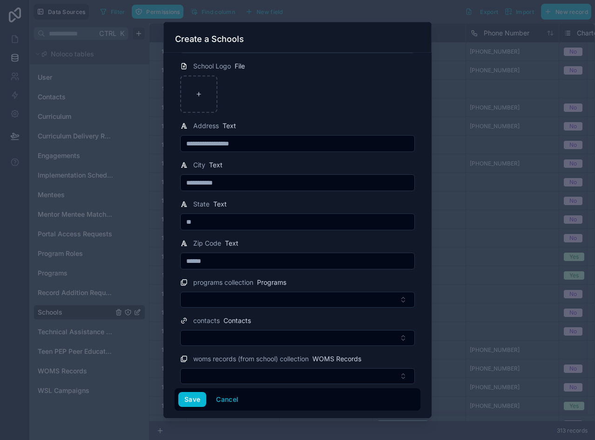
scroll to position [479, 0]
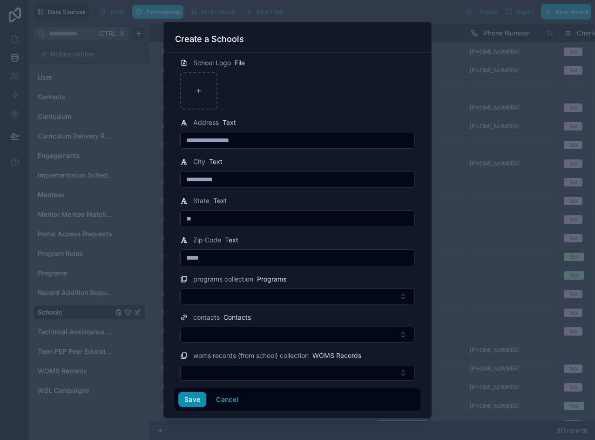
type input "*****"
click at [195, 399] on button "Save" at bounding box center [192, 399] width 28 height 15
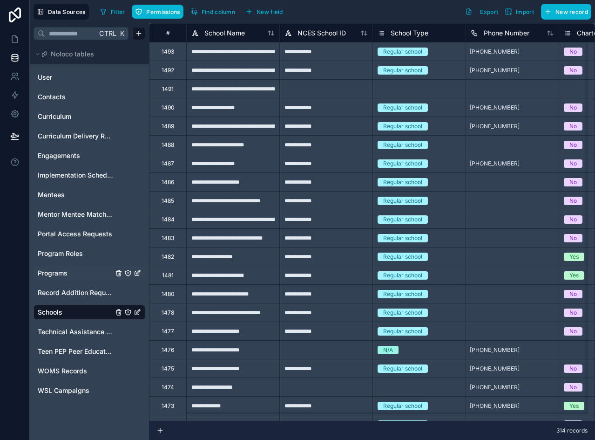
click at [64, 273] on span "Programs" at bounding box center [53, 272] width 30 height 9
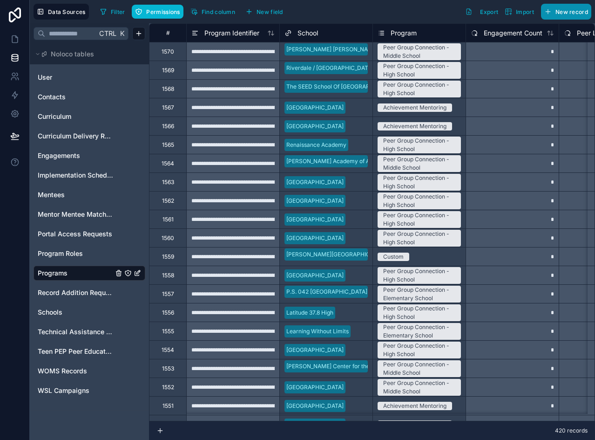
click at [559, 9] on span "New record" at bounding box center [572, 11] width 33 height 7
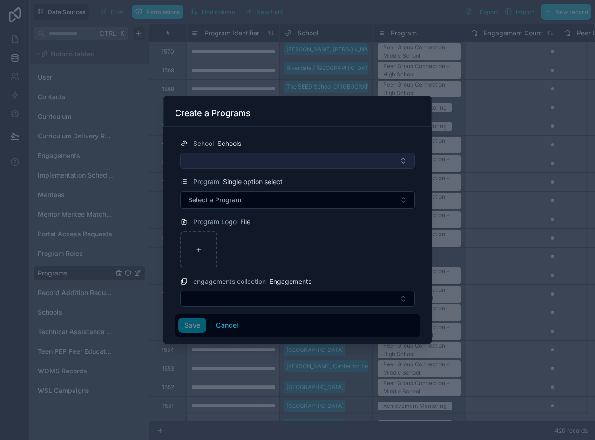
click at [267, 162] on button "Select Button" at bounding box center [297, 161] width 235 height 16
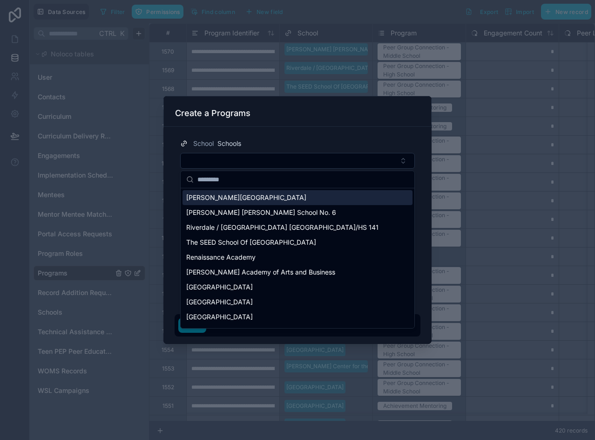
click at [244, 196] on div "[PERSON_NAME][GEOGRAPHIC_DATA]" at bounding box center [298, 197] width 230 height 15
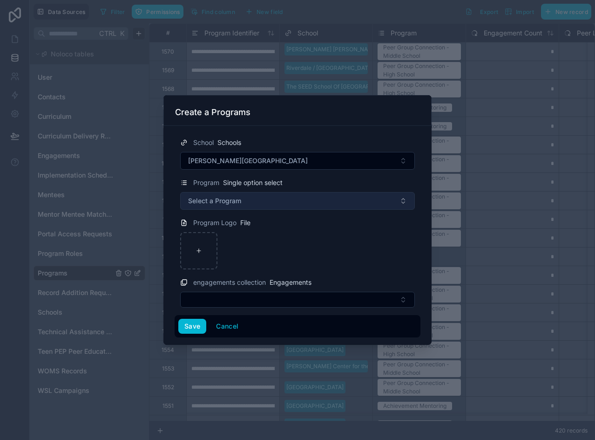
click at [235, 198] on span "Select a Program" at bounding box center [214, 200] width 53 height 9
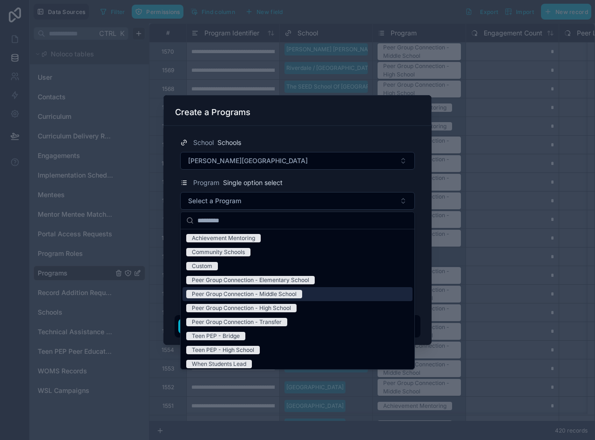
click at [299, 290] on span "Peer Group Connection - Middle School" at bounding box center [244, 294] width 116 height 8
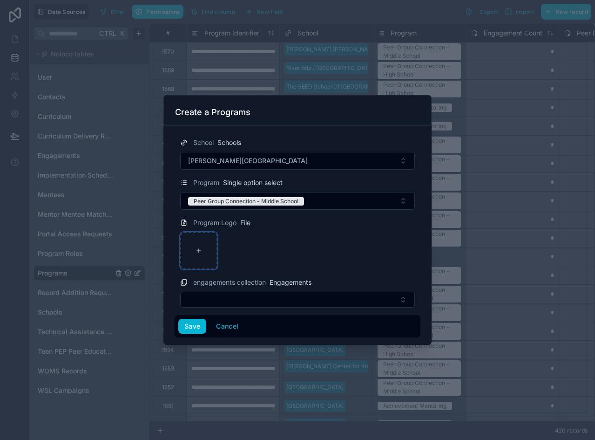
click at [197, 245] on div at bounding box center [198, 250] width 37 height 37
type input "**********"
click at [190, 326] on button "Save" at bounding box center [192, 325] width 28 height 15
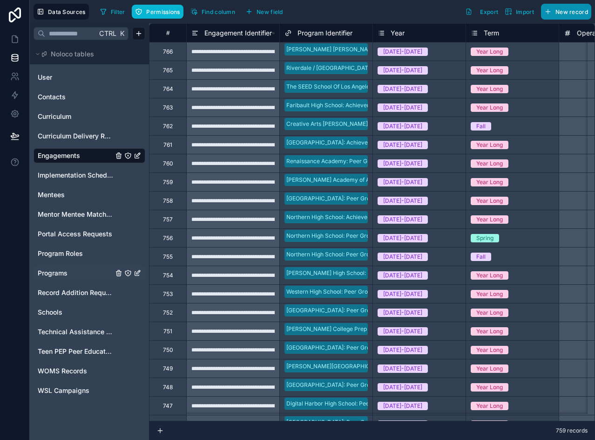
click at [565, 11] on span "New record" at bounding box center [572, 11] width 33 height 7
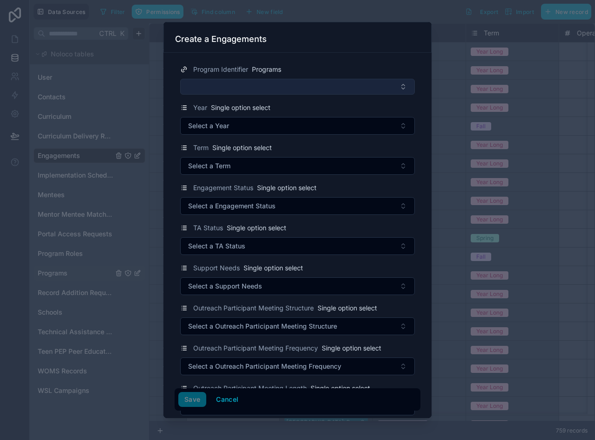
click at [227, 90] on button "Select Button" at bounding box center [297, 87] width 235 height 16
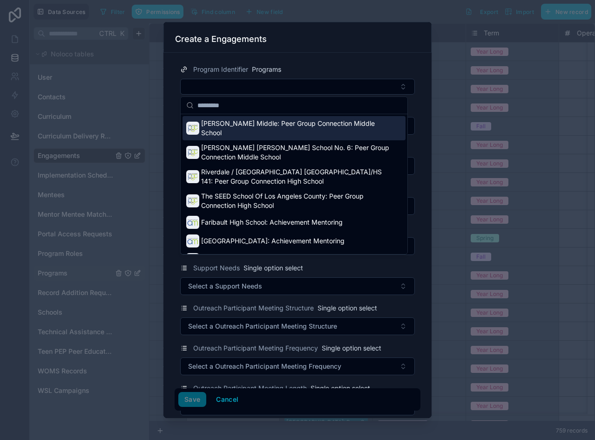
click at [208, 126] on span "[PERSON_NAME] Middle: Peer Group Connection Middle School" at bounding box center [296, 128] width 190 height 19
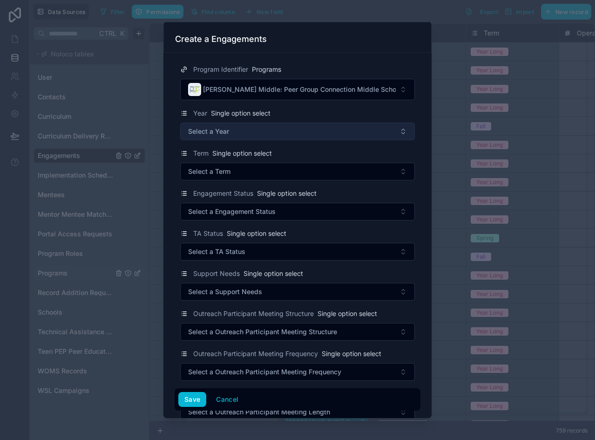
click at [211, 129] on span "Select a Year" at bounding box center [208, 131] width 41 height 9
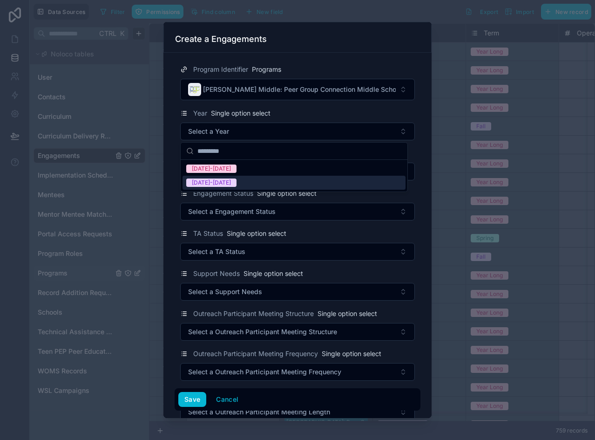
click at [224, 180] on span "[DATE]-[DATE]" at bounding box center [211, 182] width 50 height 8
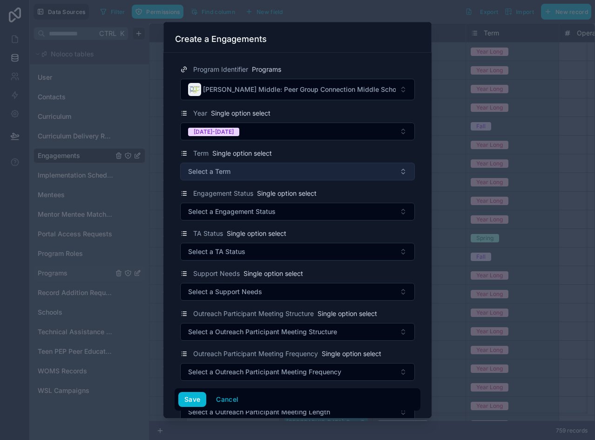
click at [195, 173] on span "Select a Term" at bounding box center [209, 171] width 42 height 9
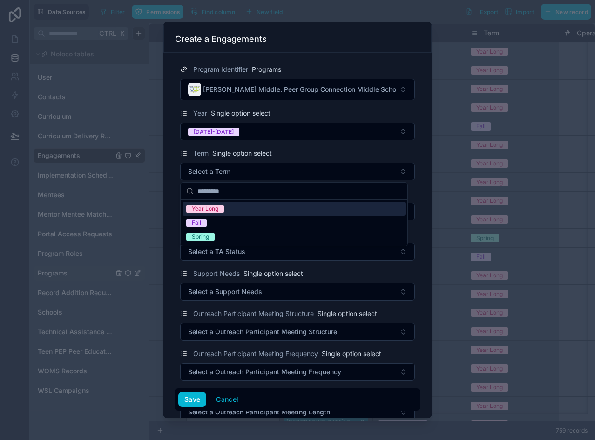
click at [218, 210] on div "Year Long" at bounding box center [205, 208] width 27 height 8
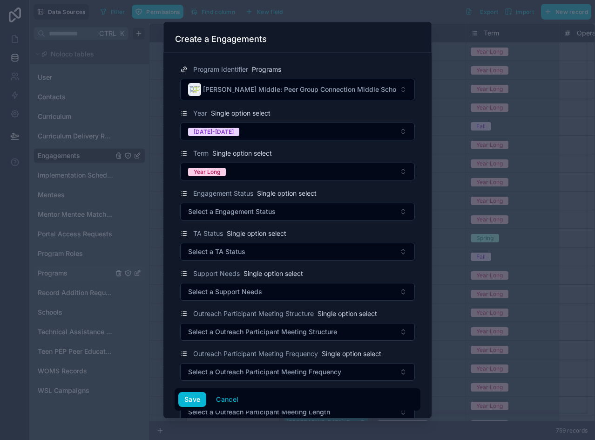
click at [169, 196] on div "Program Identifier Programs [PERSON_NAME] Middle: Peer Group Connection Middle …" at bounding box center [297, 235] width 268 height 365
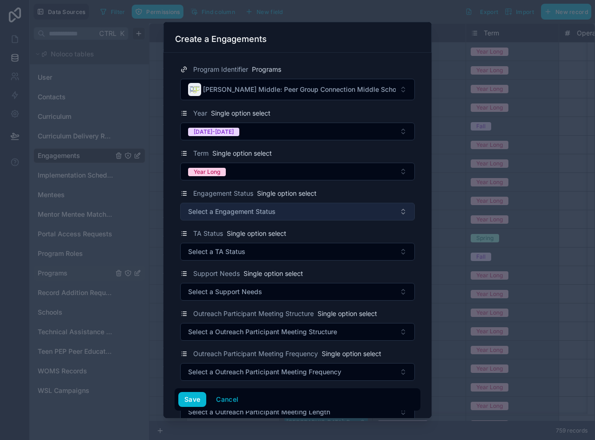
click at [202, 206] on button "Select a Engagement Status" at bounding box center [297, 212] width 235 height 18
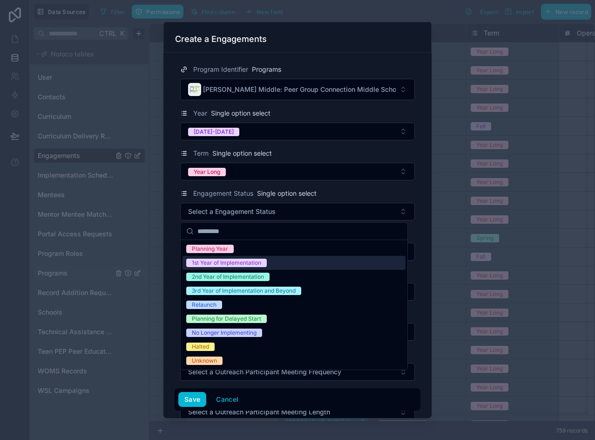
click at [227, 263] on div "1st Year of Implementation" at bounding box center [226, 262] width 69 height 8
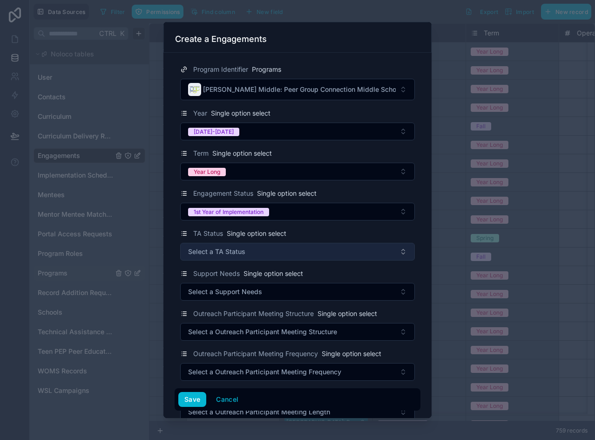
click at [240, 248] on span "Select a TA Status" at bounding box center [216, 251] width 57 height 9
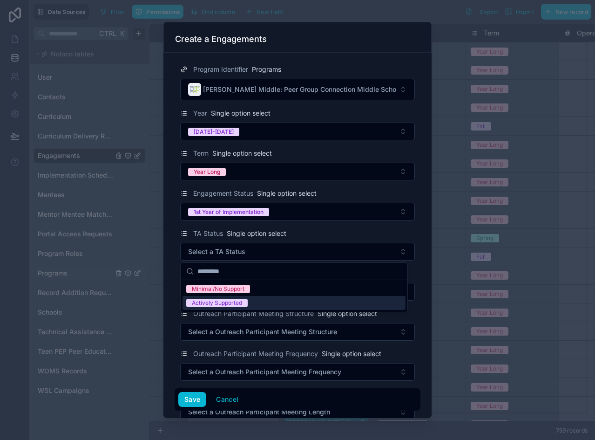
click at [249, 301] on div "Actively Supported" at bounding box center [294, 303] width 223 height 14
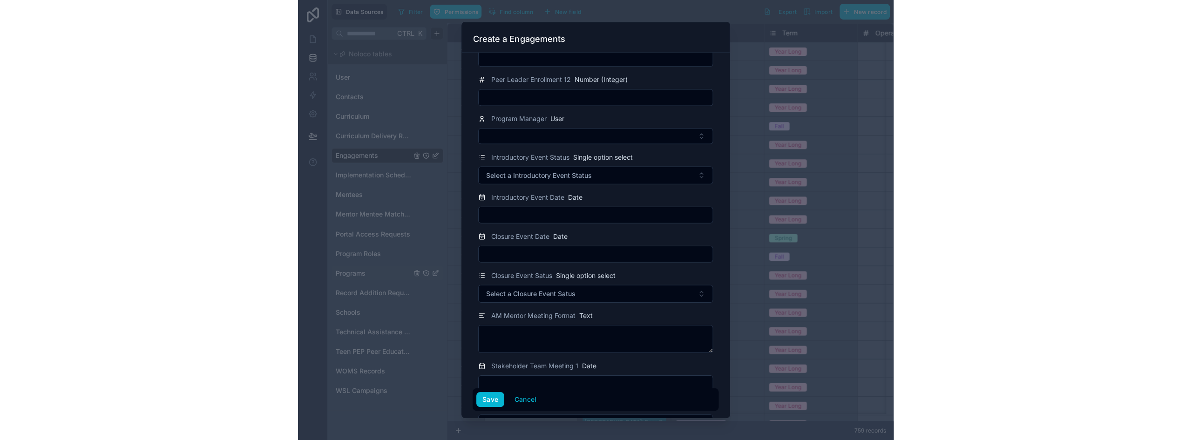
scroll to position [1403, 0]
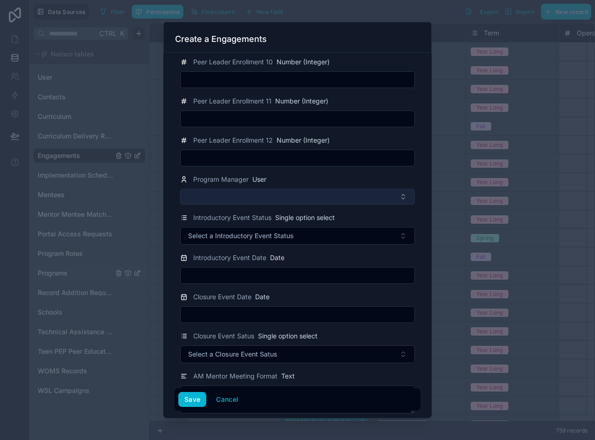
click at [255, 197] on button "Select Button" at bounding box center [297, 197] width 235 height 16
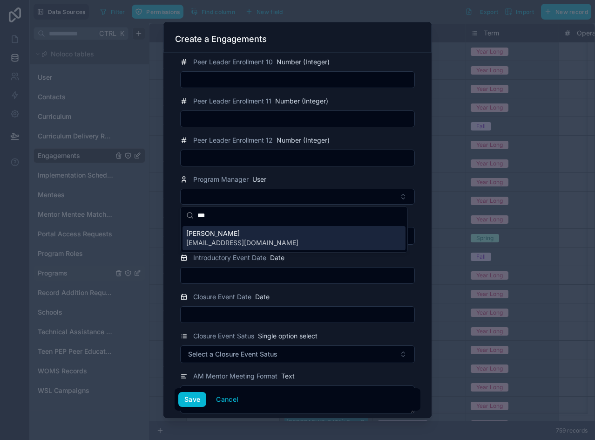
type input "***"
click at [348, 238] on div "[PERSON_NAME] [EMAIL_ADDRESS][DOMAIN_NAME]" at bounding box center [294, 238] width 223 height 24
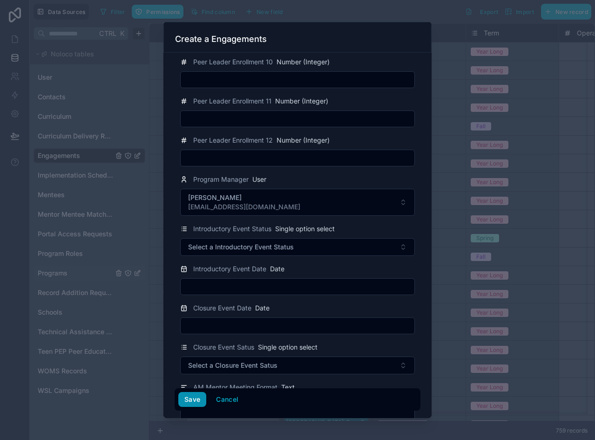
click at [190, 396] on button "Save" at bounding box center [192, 399] width 28 height 15
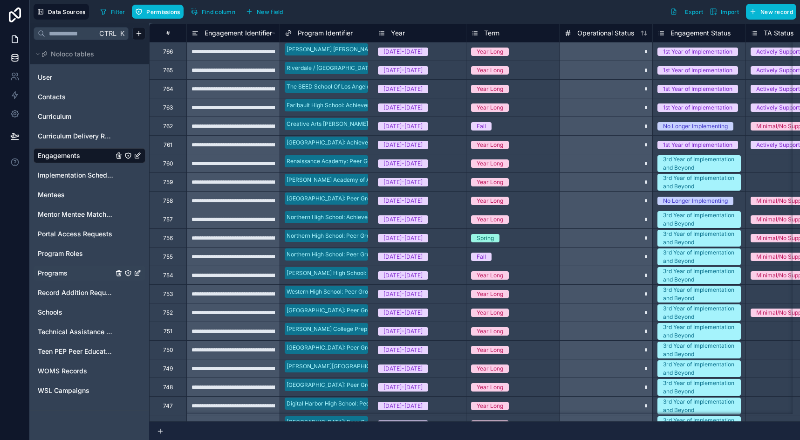
click at [16, 42] on icon at bounding box center [14, 38] width 9 height 9
click at [16, 41] on icon at bounding box center [14, 38] width 9 height 9
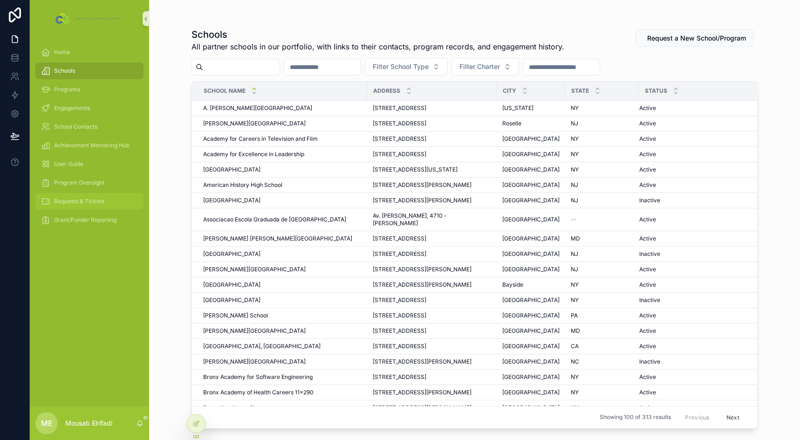
click at [72, 202] on span "Requests & Tickets" at bounding box center [79, 200] width 50 height 7
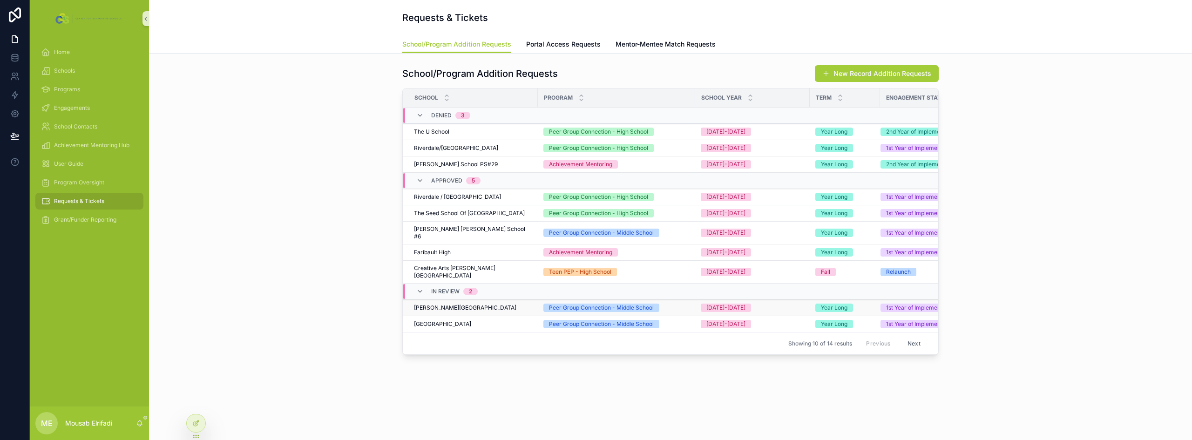
click at [490, 304] on div "[PERSON_NAME][GEOGRAPHIC_DATA] [PERSON_NAME][GEOGRAPHIC_DATA]" at bounding box center [473, 307] width 118 height 7
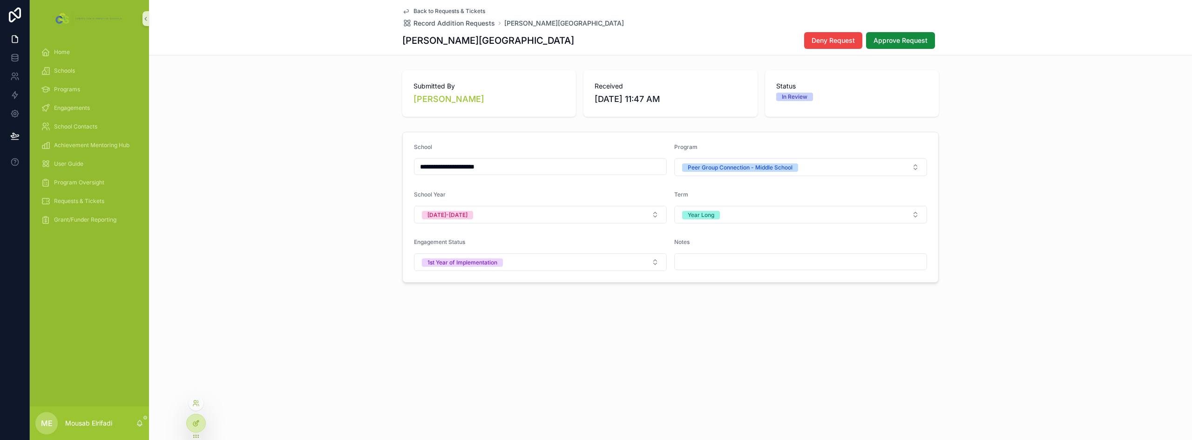
click at [197, 424] on icon at bounding box center [197, 422] width 4 height 4
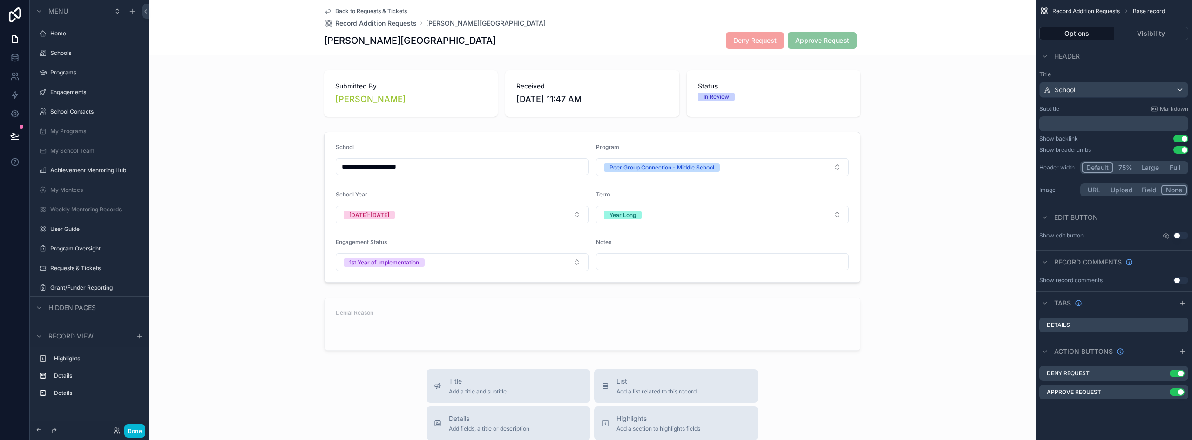
scroll to position [370, 0]
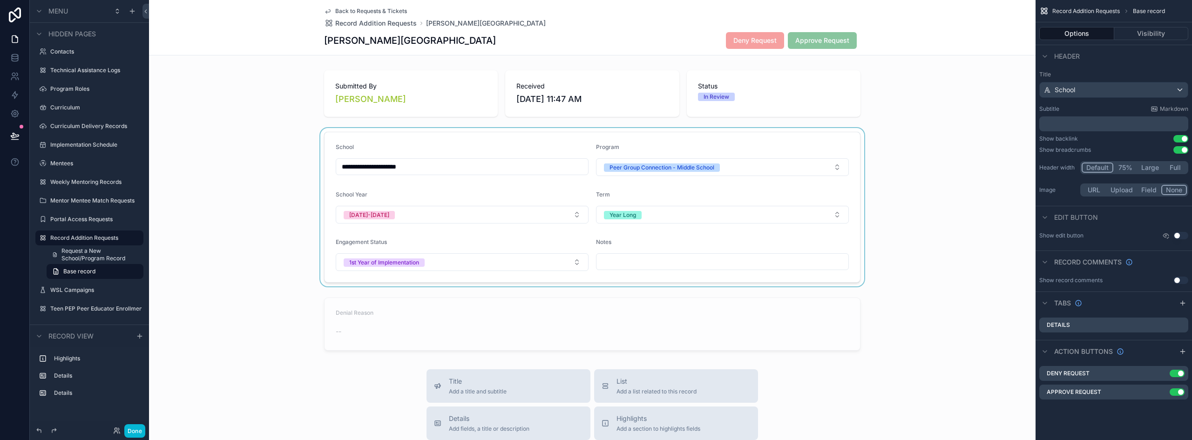
click at [749, 136] on div "scrollable content" at bounding box center [592, 207] width 887 height 158
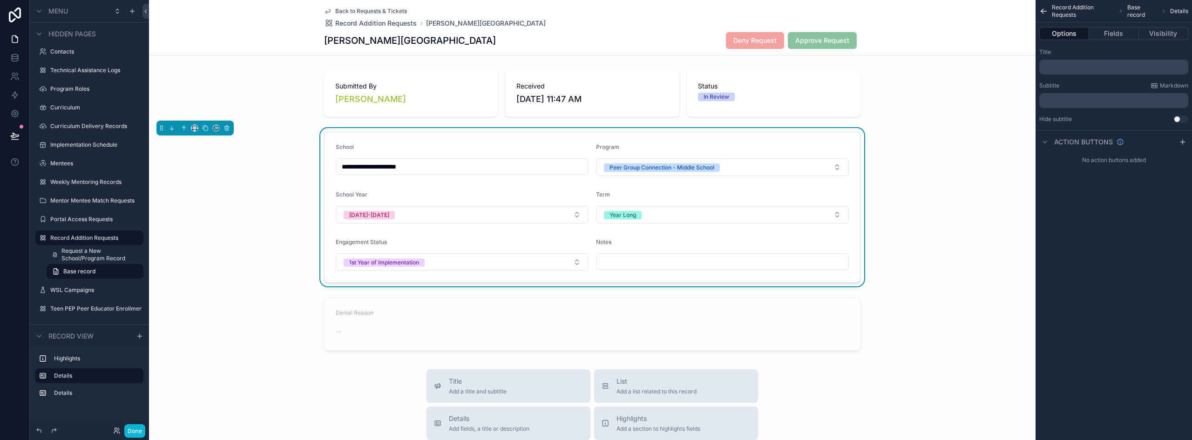
click at [722, 147] on div "Program" at bounding box center [722, 148] width 253 height 11
click at [1116, 30] on button "Fields" at bounding box center [1113, 33] width 49 height 13
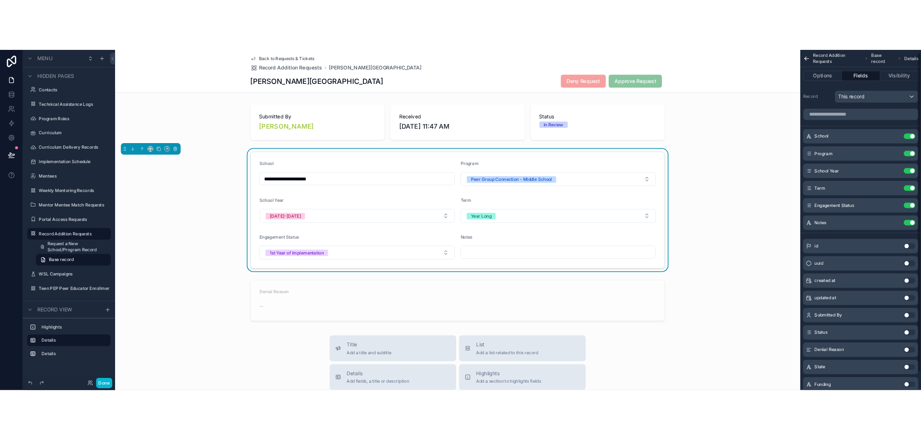
scroll to position [28, 0]
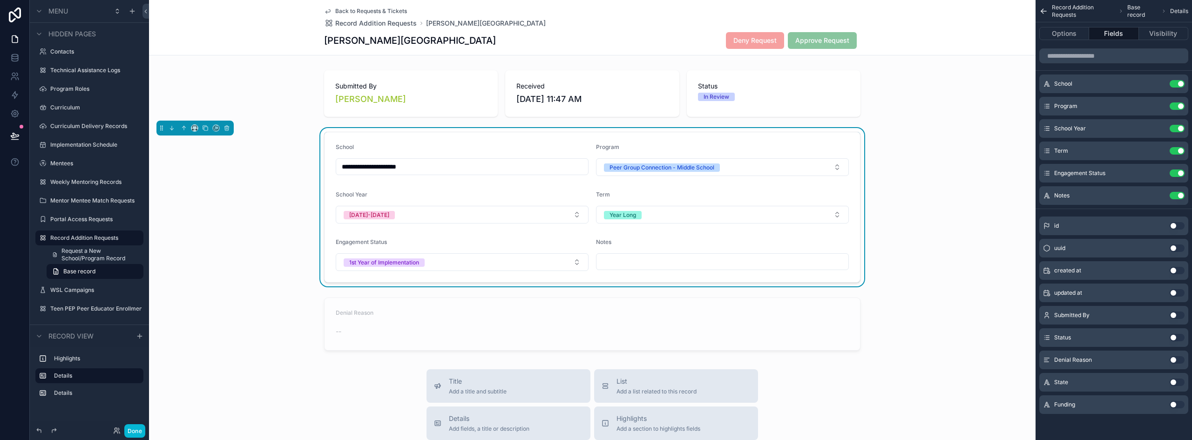
click at [1171, 381] on button "Use setting" at bounding box center [1177, 382] width 15 height 7
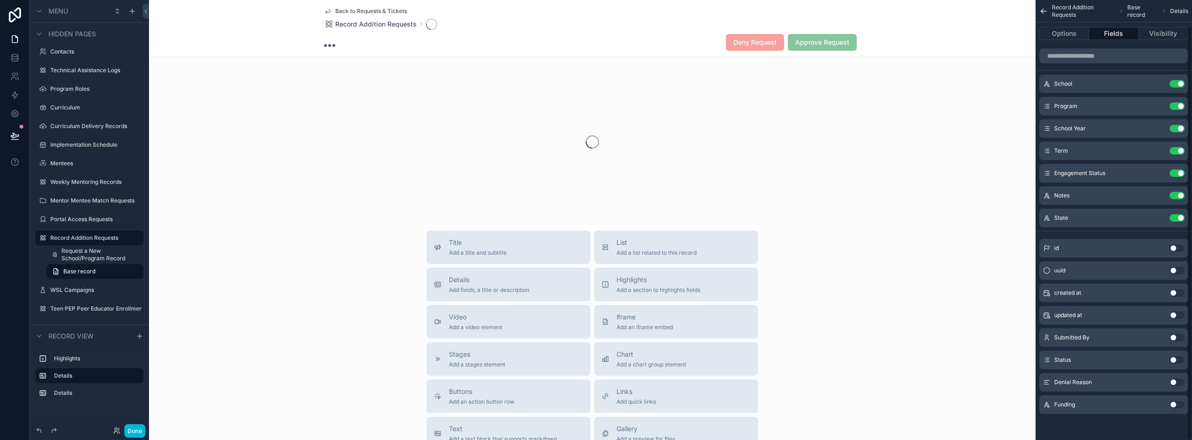
click at [1173, 402] on button "Use setting" at bounding box center [1177, 404] width 15 height 7
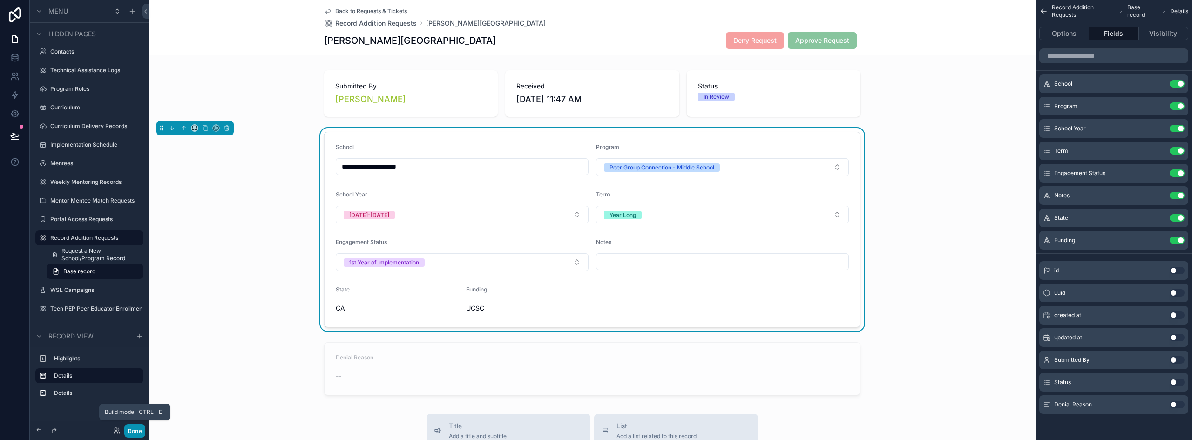
click at [131, 431] on button "Done" at bounding box center [134, 431] width 21 height 14
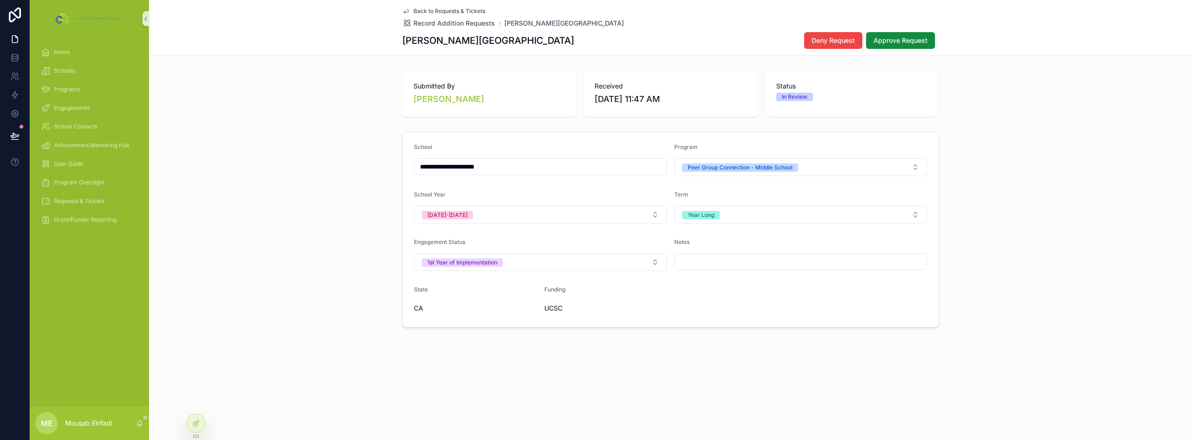
click at [308, 252] on div "**********" at bounding box center [670, 229] width 1043 height 203
click at [282, 155] on div "**********" at bounding box center [670, 229] width 1043 height 203
click at [910, 38] on span "Approve Request" at bounding box center [901, 40] width 54 height 9
click at [77, 201] on span "Requests & Tickets" at bounding box center [79, 200] width 50 height 7
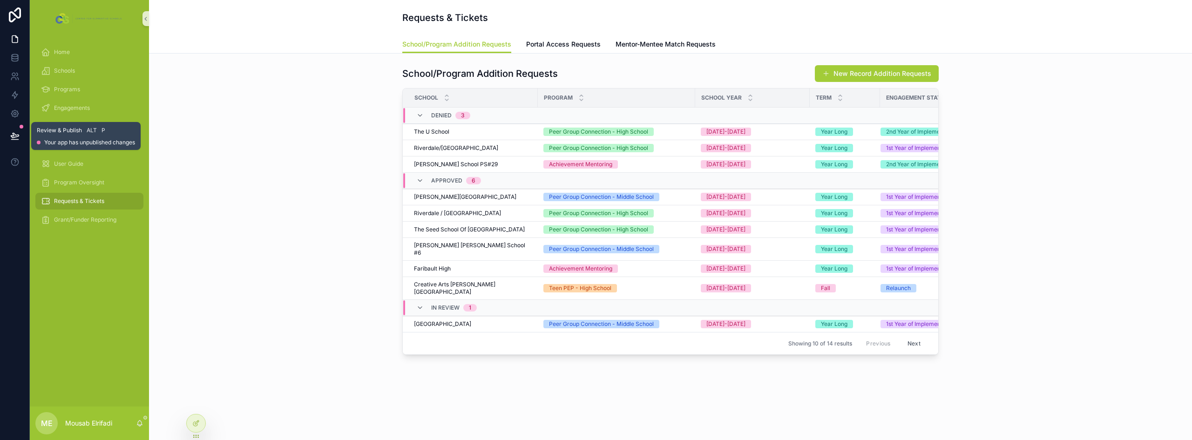
click at [330, 137] on div "School/Program Addition Requests New Record Addition Requests School Program Sc…" at bounding box center [670, 210] width 1028 height 298
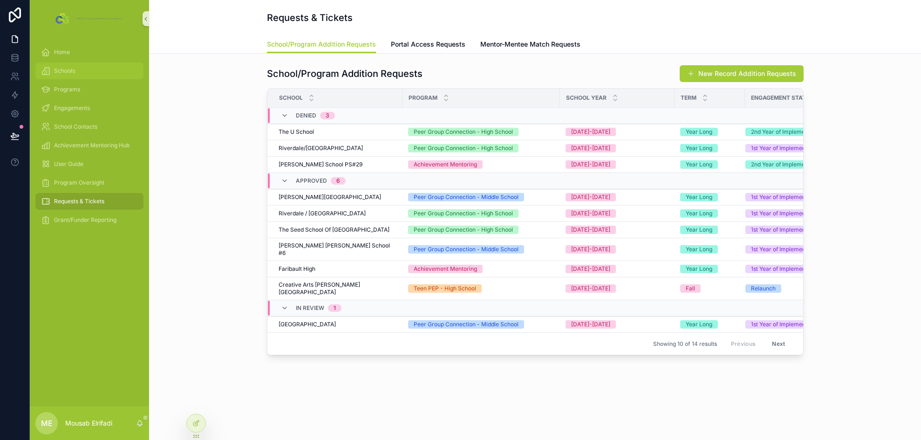
click at [76, 75] on div "Schools" at bounding box center [89, 70] width 97 height 15
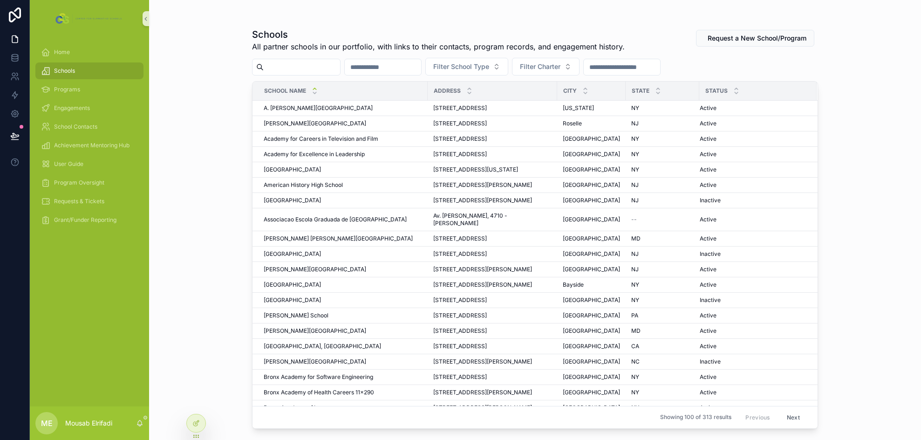
click at [318, 62] on input "scrollable content" at bounding box center [302, 67] width 76 height 13
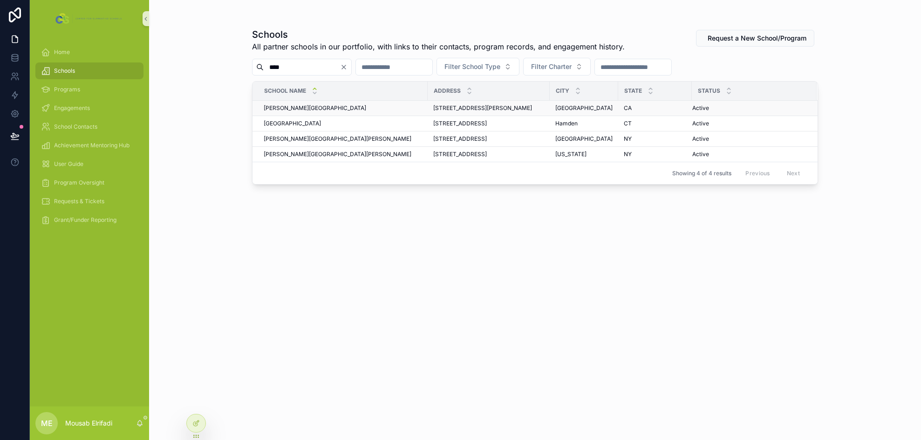
type input "****"
click at [315, 108] on div "[PERSON_NAME] Middle [PERSON_NAME][GEOGRAPHIC_DATA]" at bounding box center [343, 107] width 158 height 7
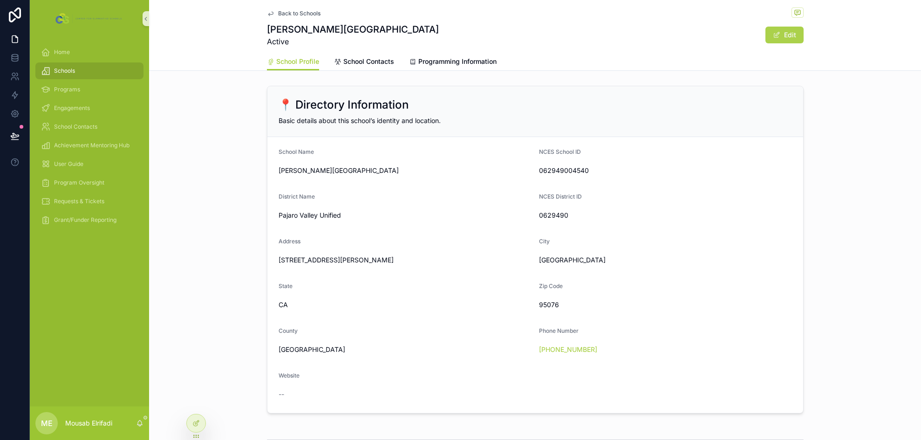
click at [773, 41] on button "Edit" at bounding box center [784, 35] width 38 height 17
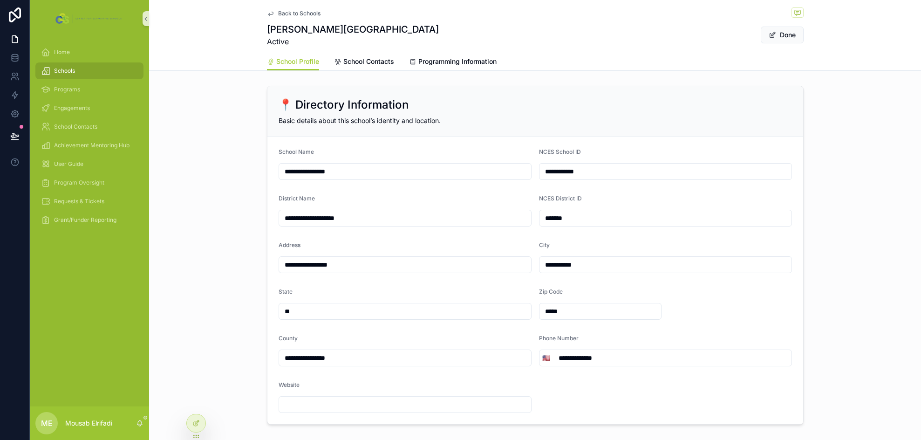
click at [370, 171] on input "**********" at bounding box center [405, 171] width 252 height 13
type input "**********"
click at [244, 169] on div "**********" at bounding box center [535, 255] width 772 height 346
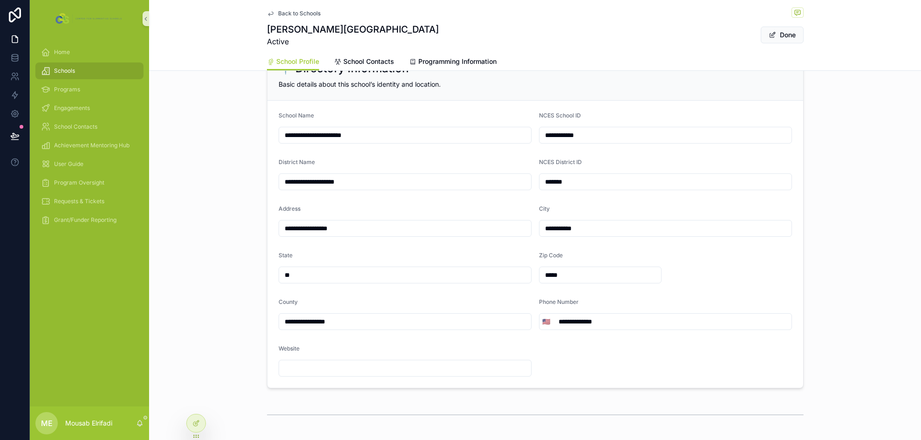
scroll to position [47, 0]
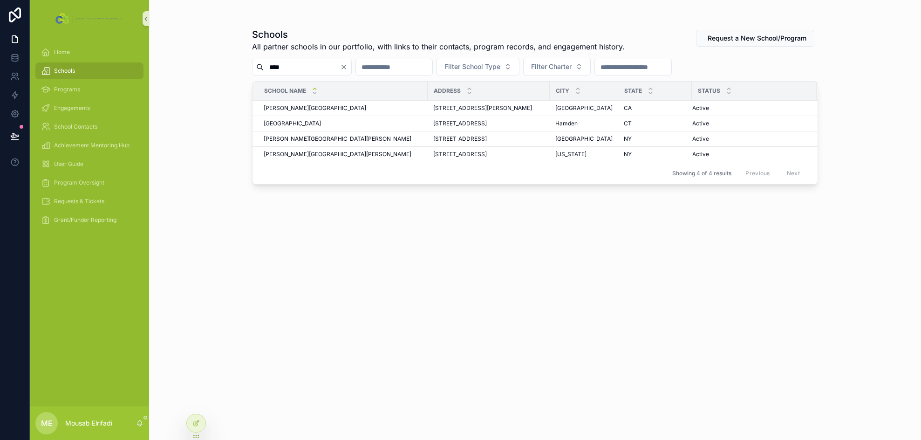
click at [389, 281] on div "Schools All partner schools in our portfolio, with links to their contacts, pro…" at bounding box center [535, 225] width 566 height 406
click at [66, 201] on span "Requests & Tickets" at bounding box center [79, 200] width 50 height 7
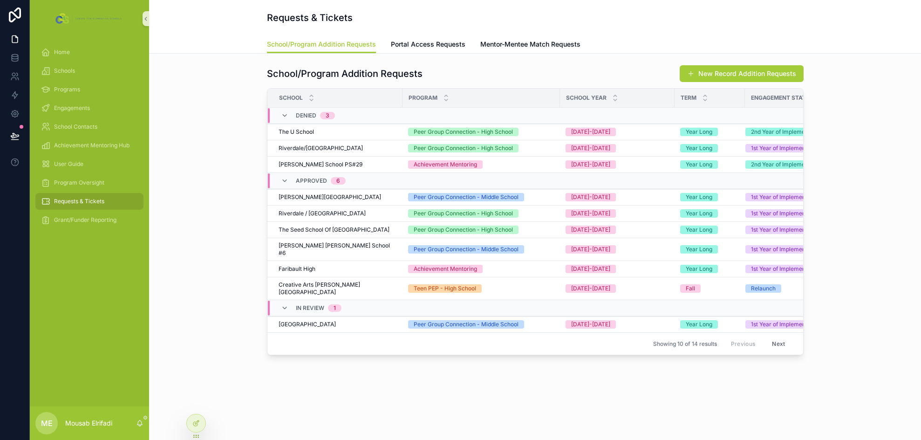
click at [218, 247] on div "School/Program Addition Requests New Record Addition Requests School Program Sc…" at bounding box center [534, 210] width 757 height 298
click at [15, 58] on icon at bounding box center [14, 57] width 9 height 9
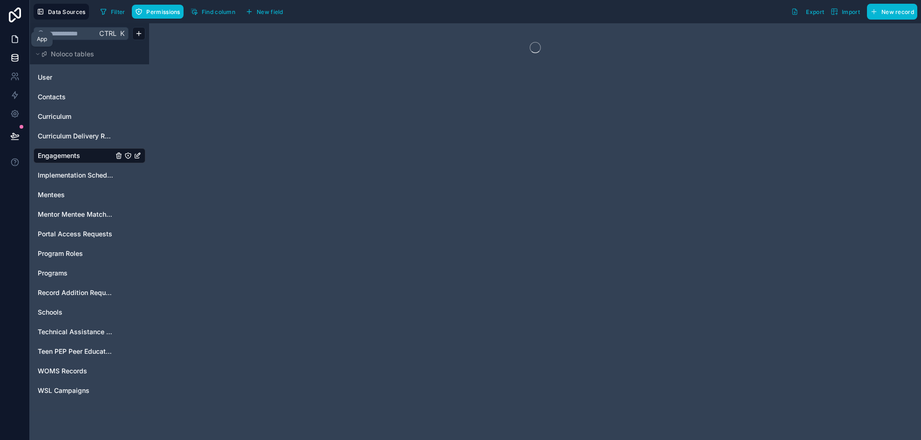
click at [15, 42] on icon at bounding box center [14, 38] width 9 height 9
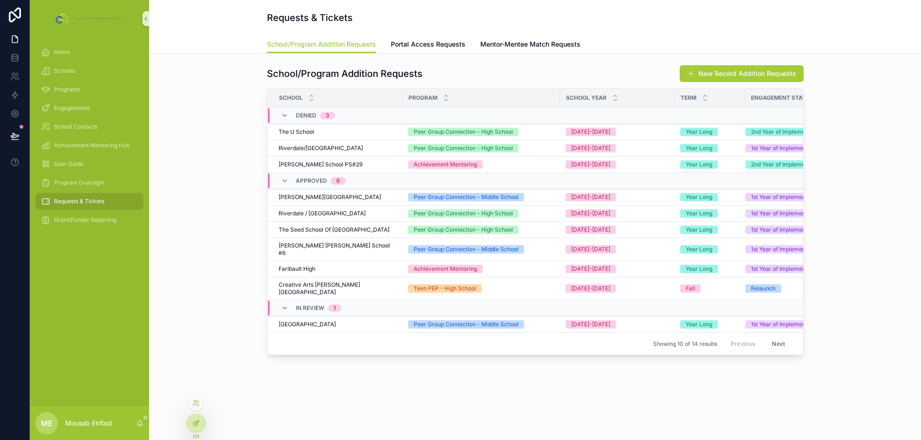
click at [190, 422] on div at bounding box center [196, 423] width 19 height 18
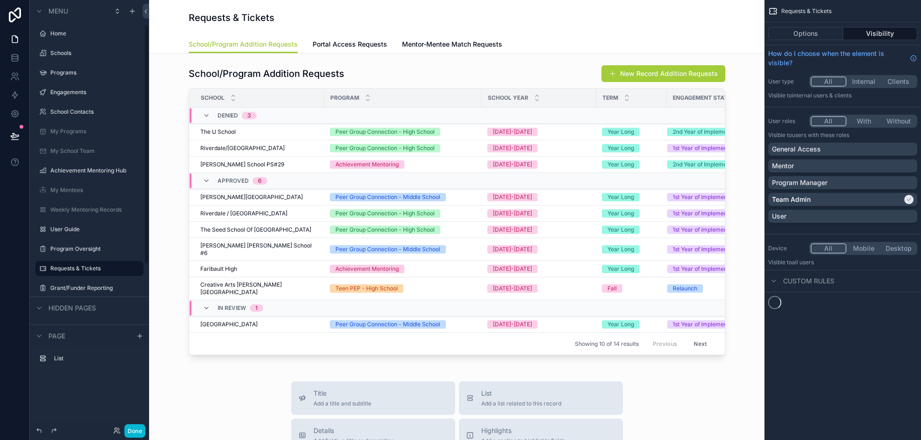
scroll to position [44, 0]
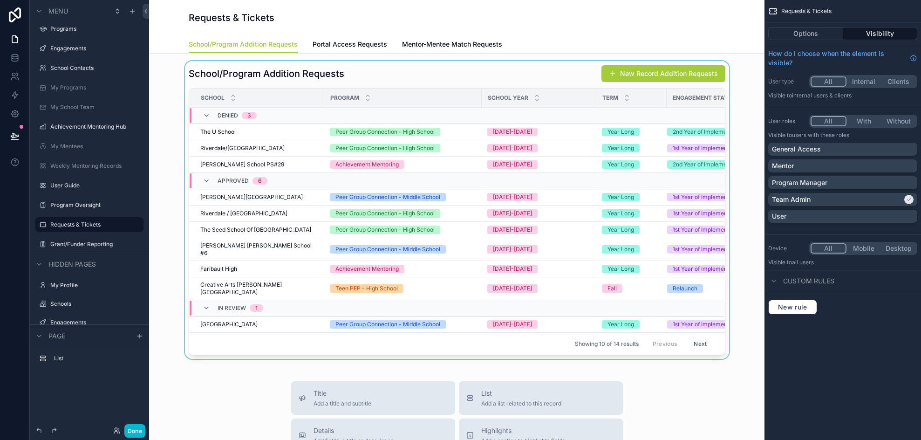
click at [556, 78] on div "scrollable content" at bounding box center [456, 210] width 600 height 298
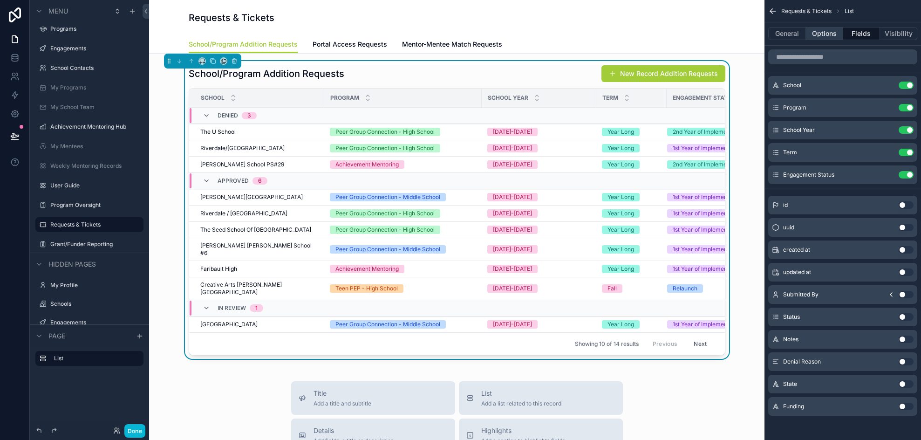
click at [821, 32] on button "Options" at bounding box center [824, 33] width 37 height 13
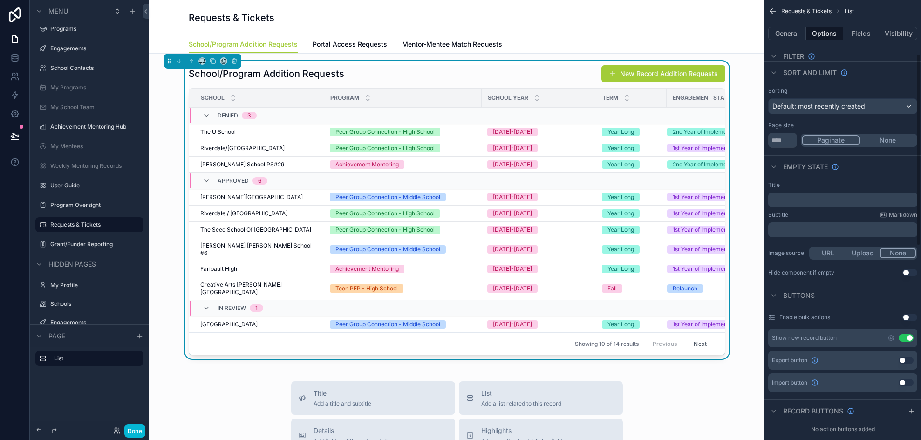
scroll to position [0, 0]
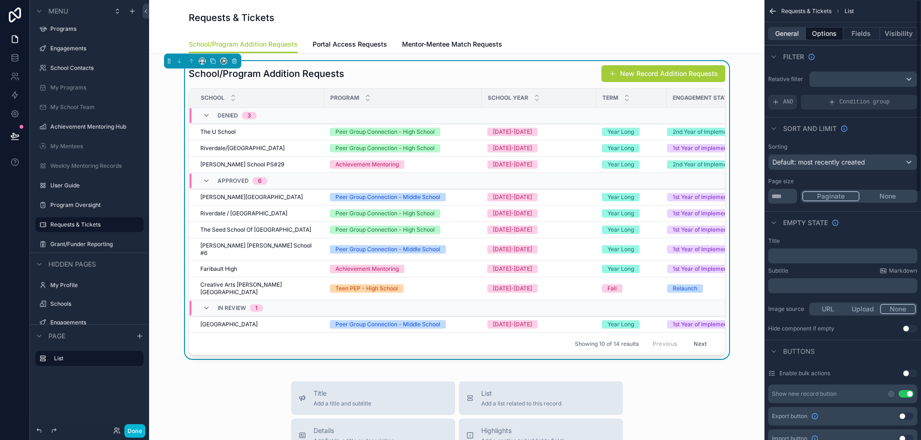
click at [777, 38] on button "General" at bounding box center [787, 33] width 38 height 13
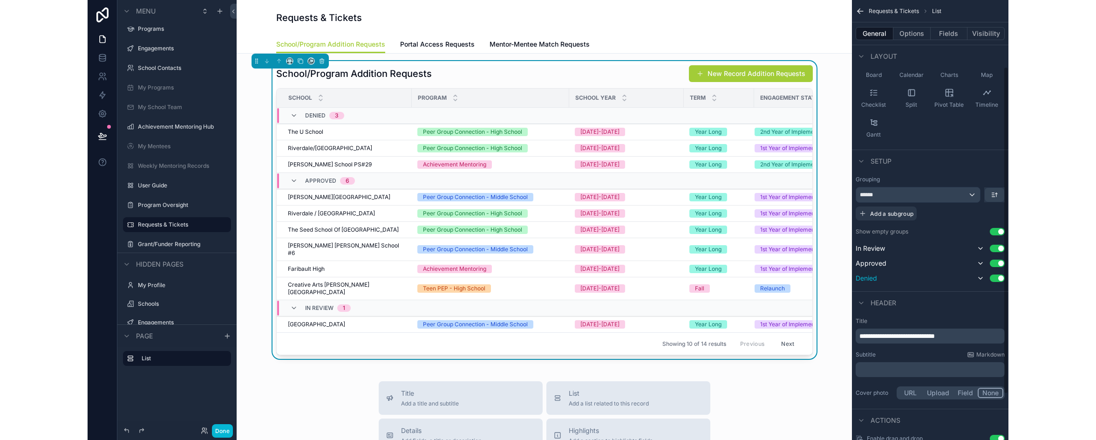
scroll to position [93, 0]
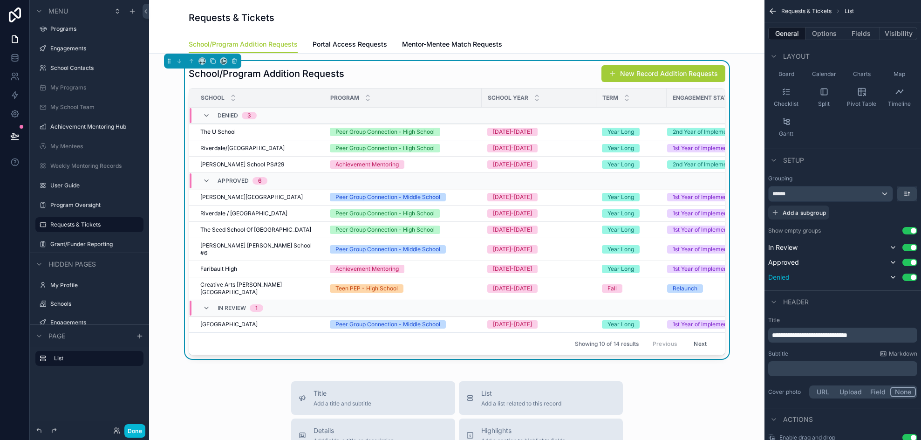
click at [912, 279] on button "Use setting" at bounding box center [909, 276] width 15 height 7
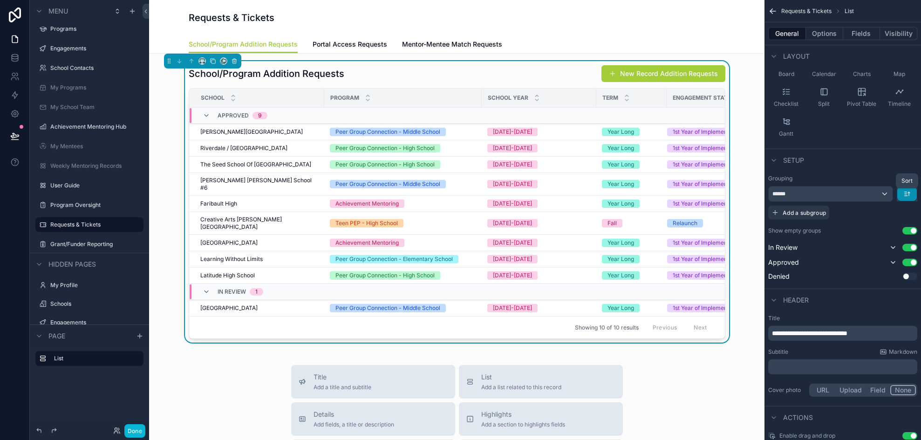
click at [905, 192] on icon "scrollable content" at bounding box center [905, 192] width 2 height 0
click at [888, 229] on span "Last -> First" at bounding box center [889, 232] width 36 height 11
click at [907, 192] on icon "scrollable content" at bounding box center [905, 192] width 3 height 0
click at [891, 218] on span "First -> Last" at bounding box center [889, 214] width 36 height 11
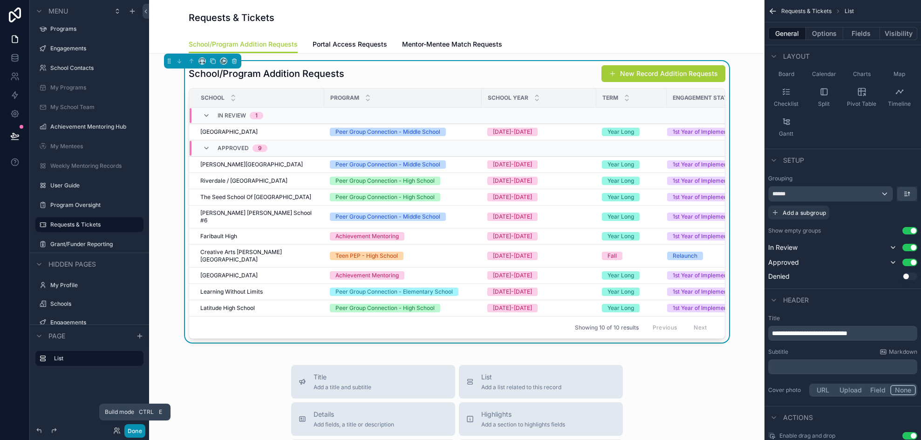
click at [135, 429] on button "Done" at bounding box center [134, 431] width 21 height 14
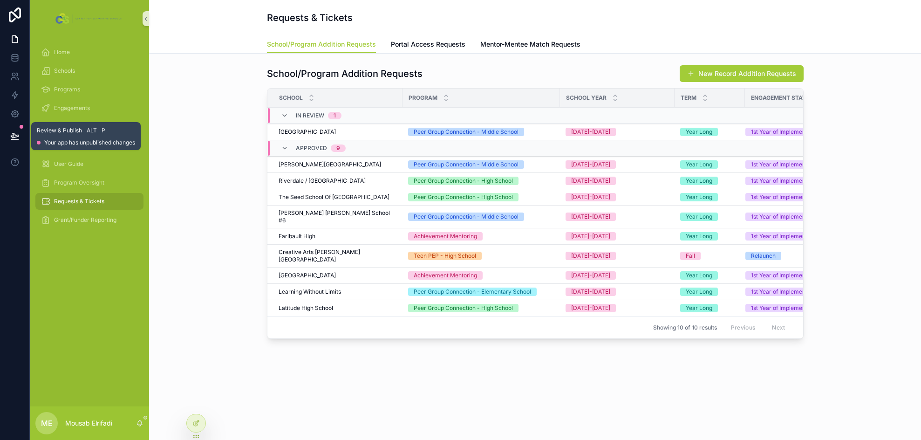
click at [12, 132] on icon at bounding box center [14, 135] width 9 height 9
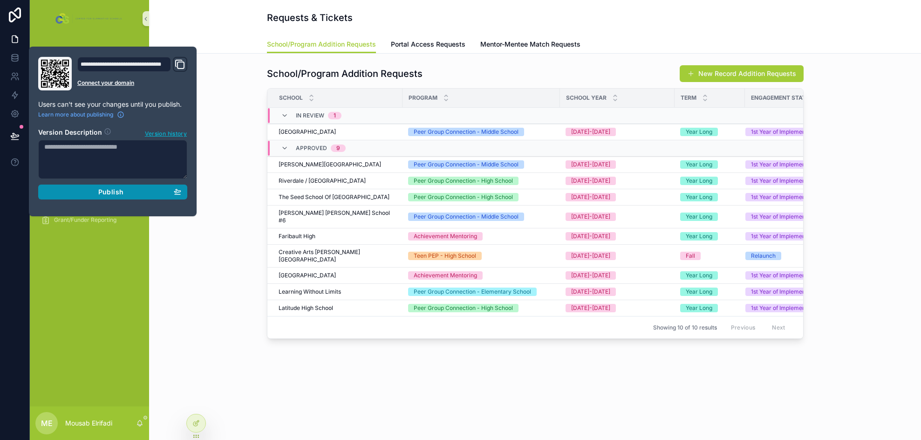
click at [121, 193] on span "Publish" at bounding box center [110, 192] width 25 height 8
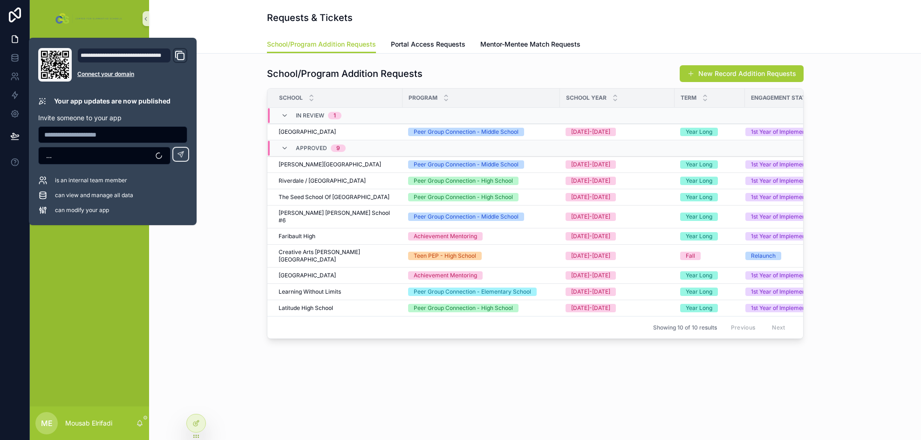
click at [200, 291] on div "School/Program Addition Requests New Record Addition Requests School Program Sc…" at bounding box center [534, 201] width 757 height 281
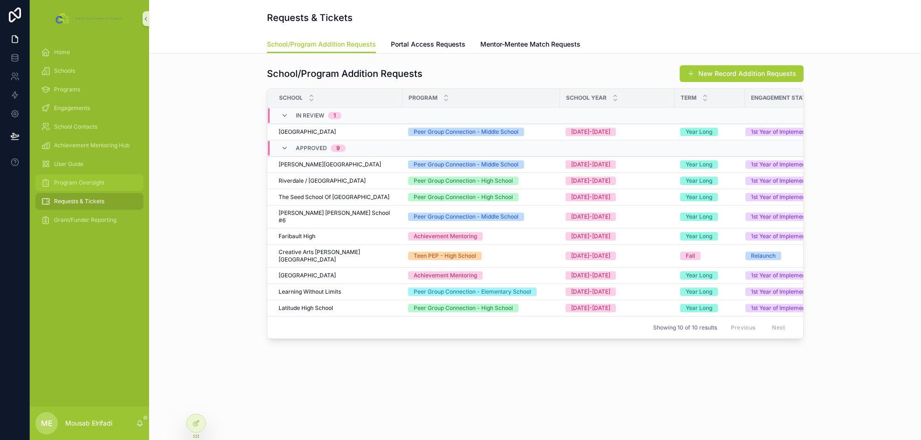
click at [82, 184] on span "Program Oversight" at bounding box center [79, 182] width 50 height 7
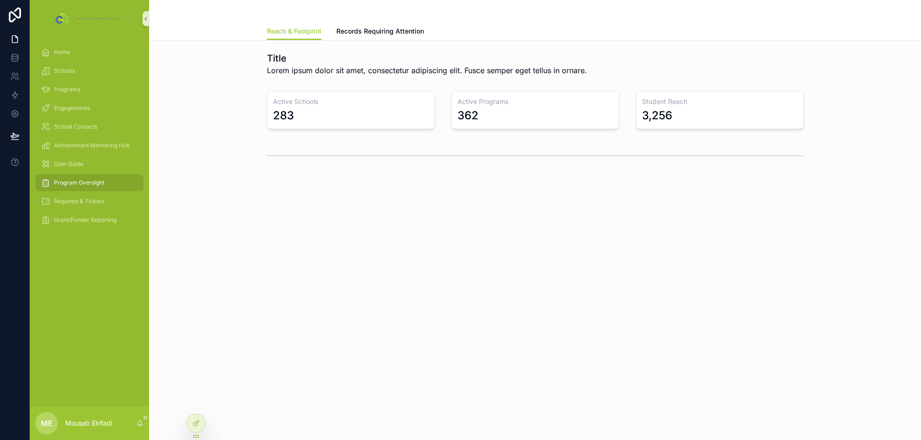
click at [81, 184] on span "Program Oversight" at bounding box center [79, 182] width 50 height 7
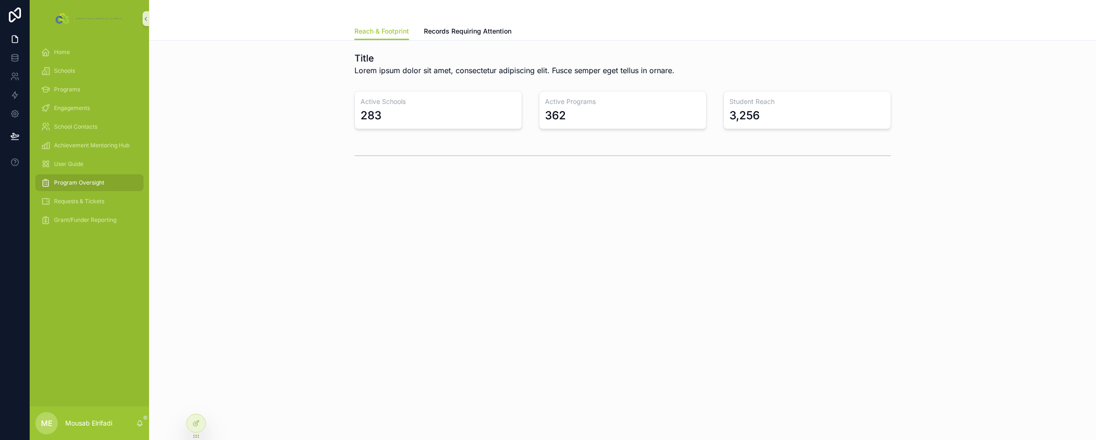
click at [386, 109] on div "283" at bounding box center [438, 115] width 156 height 15
click at [197, 420] on icon at bounding box center [195, 422] width 7 height 7
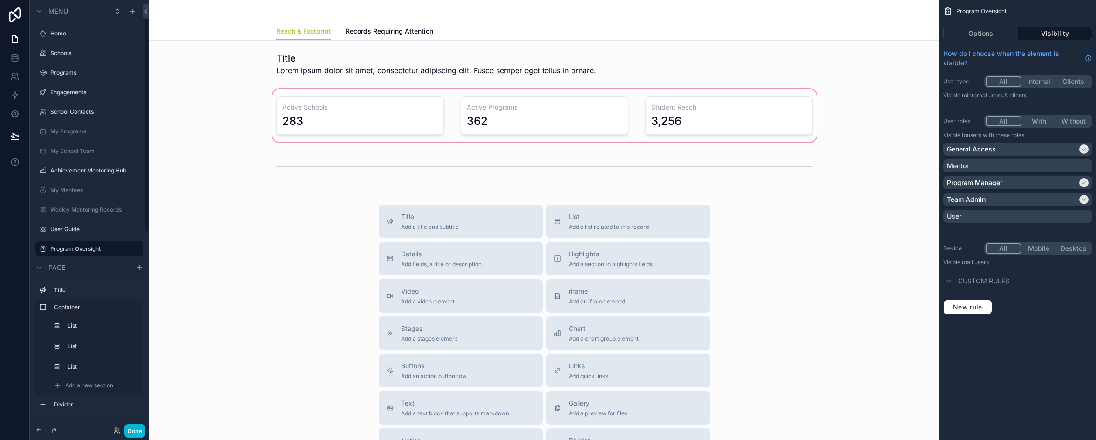
scroll to position [24, 0]
click at [339, 107] on div "scrollable content" at bounding box center [543, 115] width 775 height 57
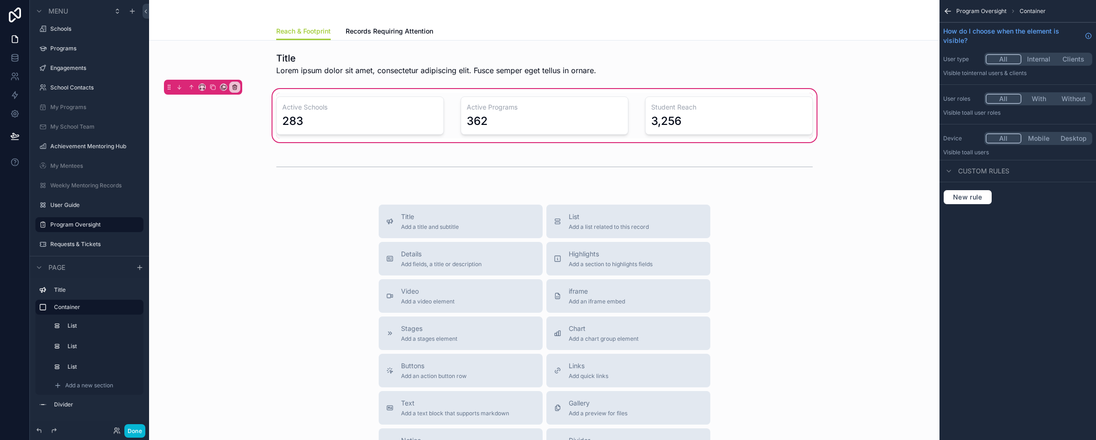
click at [396, 118] on div "scrollable content" at bounding box center [360, 116] width 179 height 46
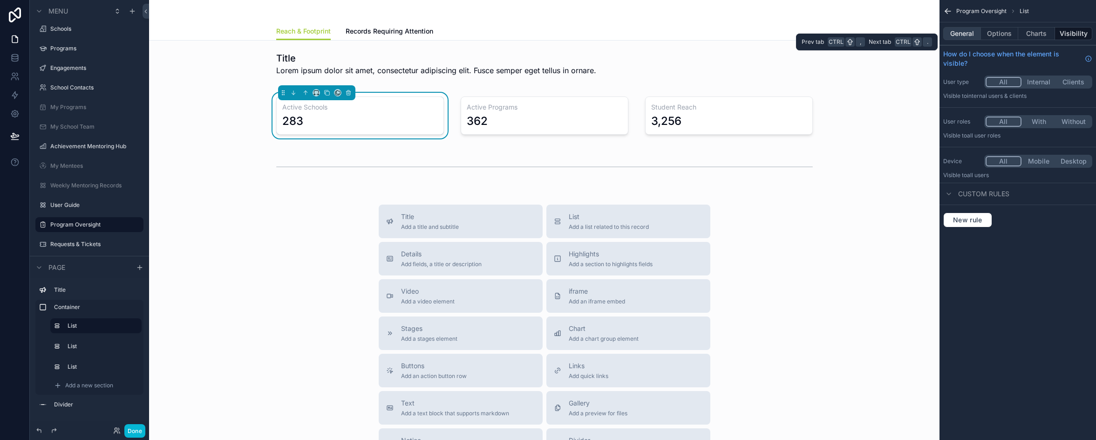
click at [972, 34] on button "General" at bounding box center [962, 33] width 38 height 13
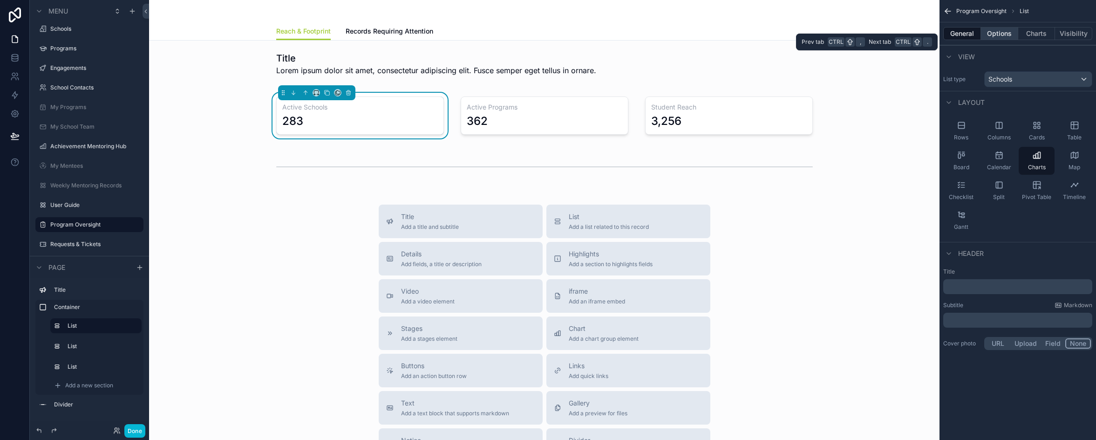
click at [1000, 33] on button "Options" at bounding box center [999, 33] width 37 height 13
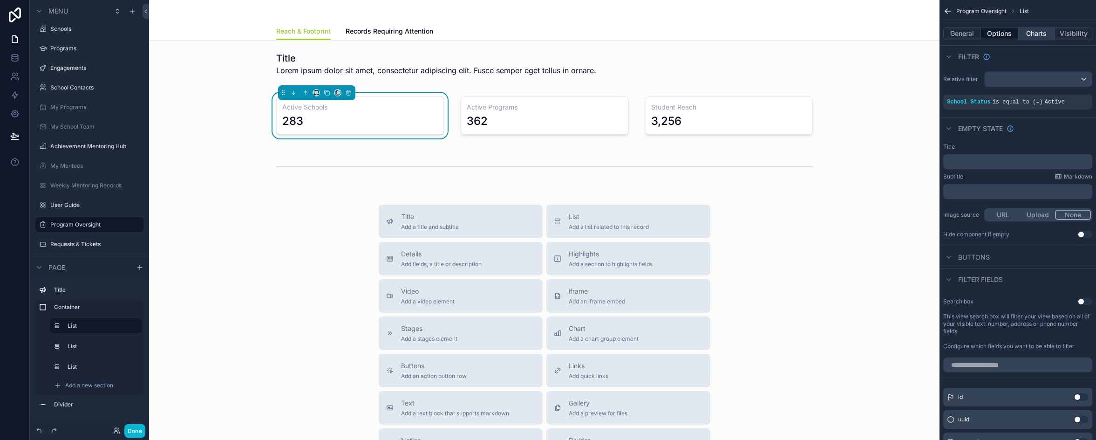
click at [1032, 34] on button "Charts" at bounding box center [1036, 33] width 37 height 13
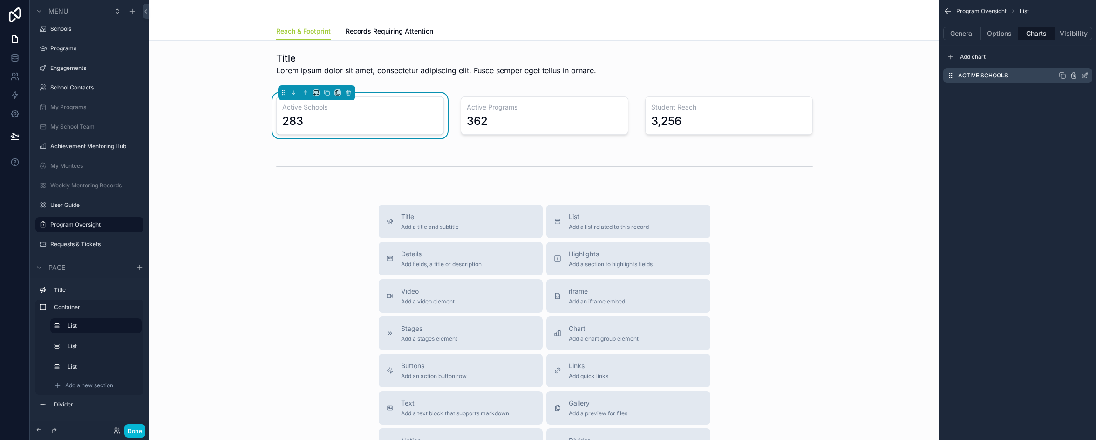
click at [1083, 74] on icon "scrollable content" at bounding box center [1084, 75] width 7 height 7
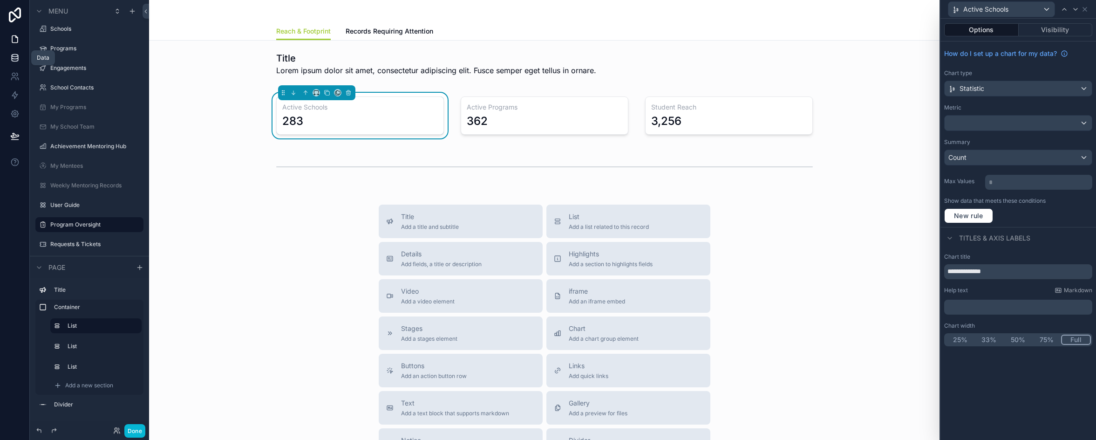
click at [15, 60] on icon at bounding box center [14, 57] width 9 height 9
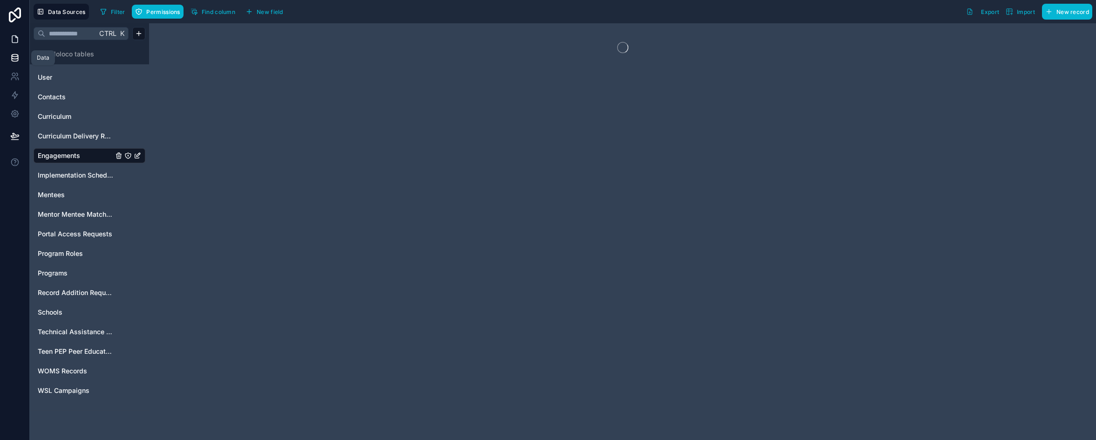
click at [19, 39] on icon at bounding box center [14, 38] width 9 height 9
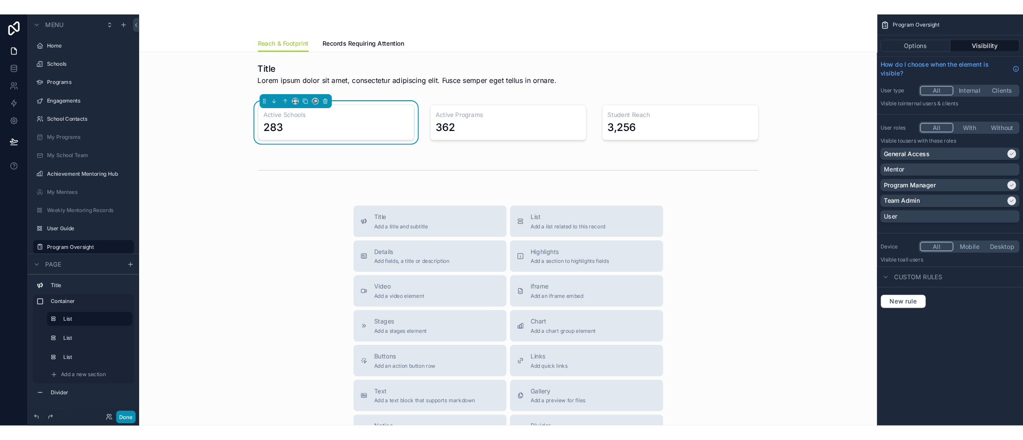
scroll to position [24, 0]
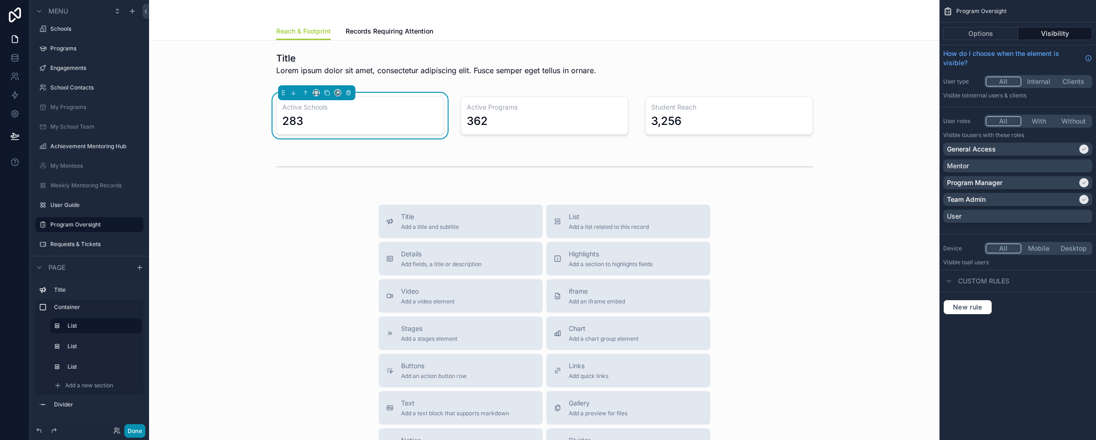
click at [135, 430] on button "Done" at bounding box center [134, 431] width 21 height 14
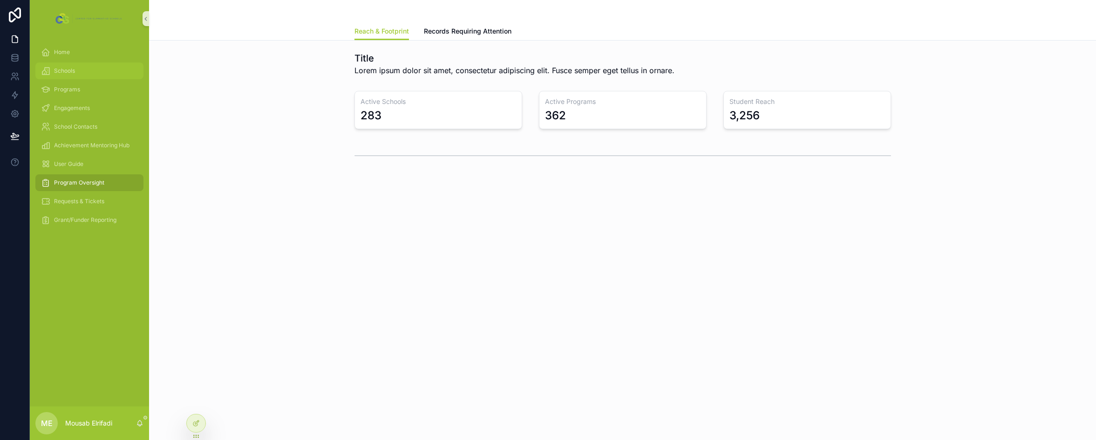
click at [70, 63] on link "Schools" at bounding box center [89, 70] width 108 height 17
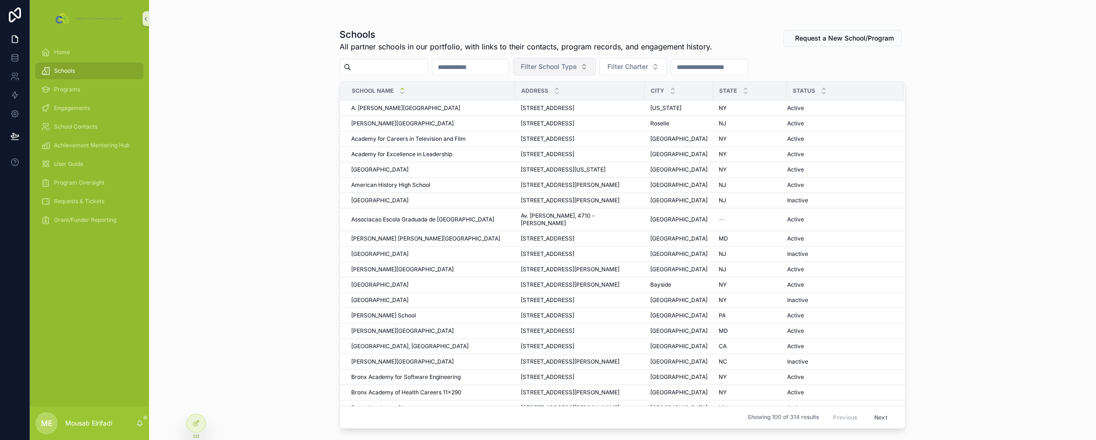
click at [576, 67] on span "Filter School Type" at bounding box center [549, 66] width 56 height 9
click at [747, 68] on input "scrollable content" at bounding box center [709, 67] width 76 height 13
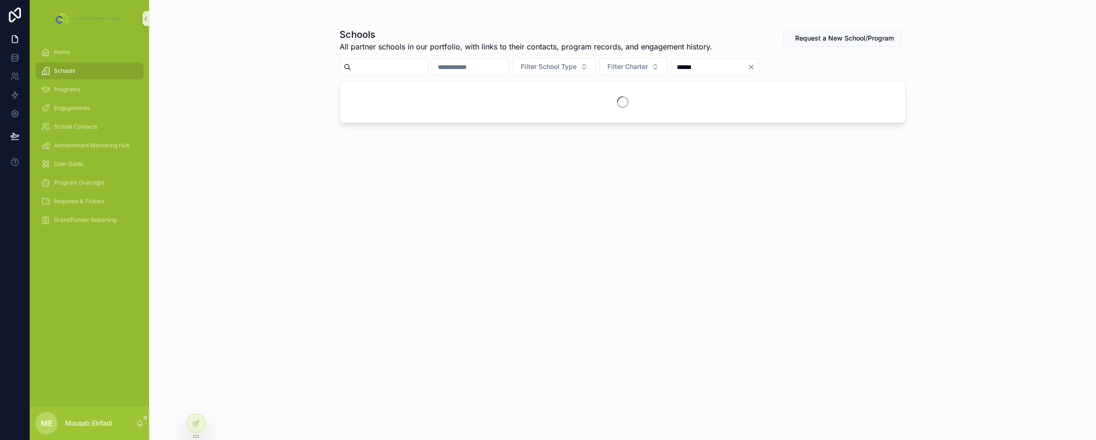
type input "******"
click at [1038, 169] on div "Schools All partner schools in our portfolio, with links to their contacts, pro…" at bounding box center [622, 220] width 947 height 440
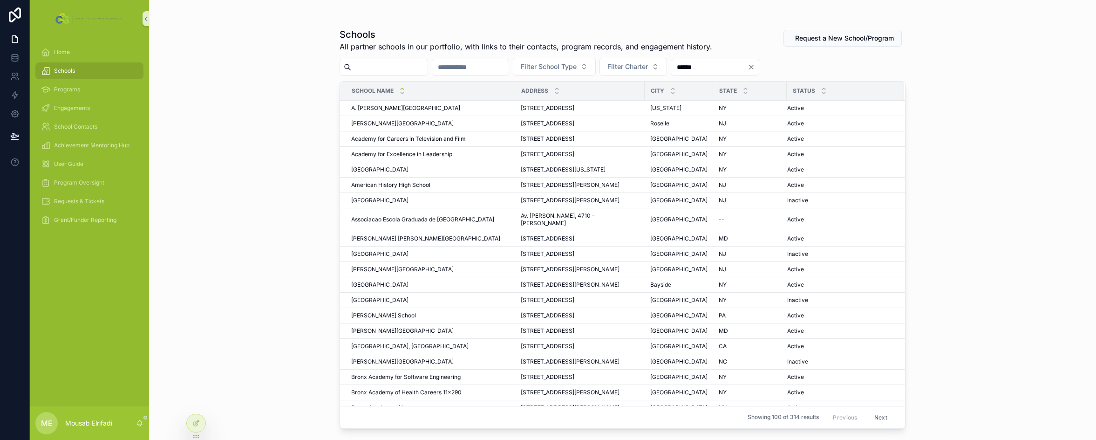
click at [726, 66] on input "******" at bounding box center [709, 67] width 76 height 13
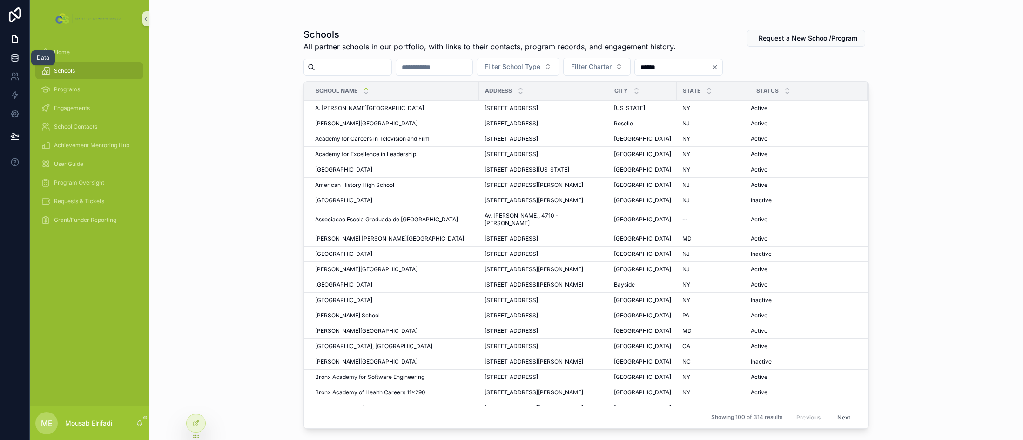
click at [10, 54] on icon at bounding box center [14, 57] width 9 height 9
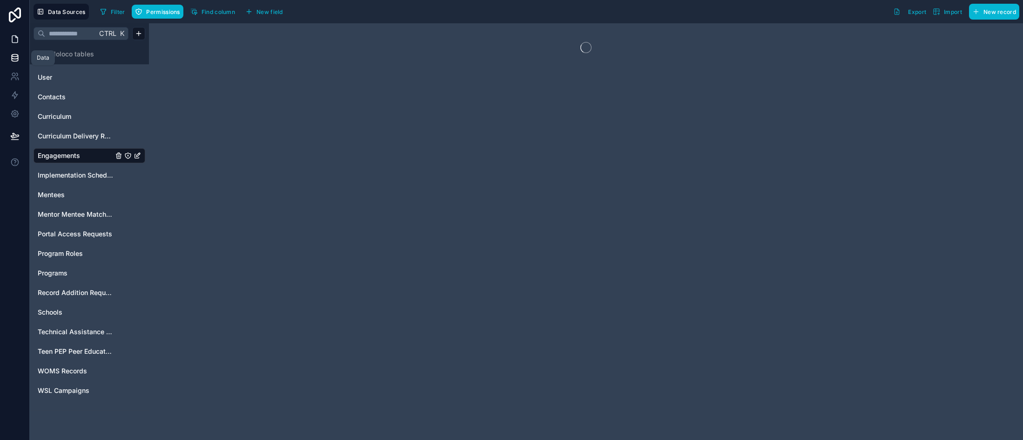
click at [14, 41] on icon at bounding box center [14, 38] width 9 height 9
